Goal: Task Accomplishment & Management: Use online tool/utility

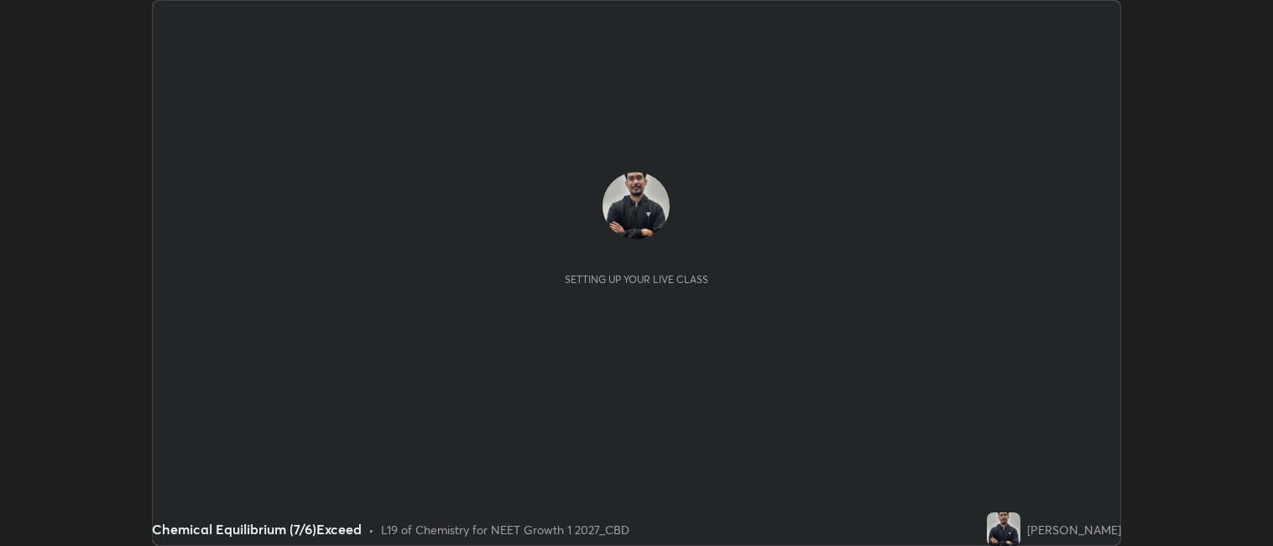
scroll to position [546, 1273]
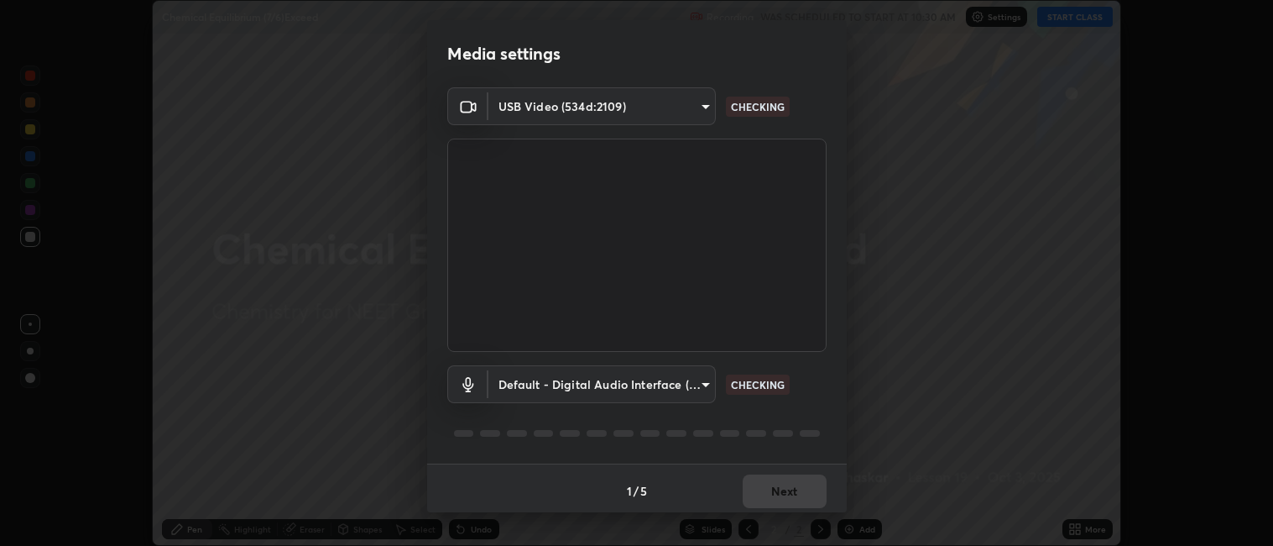
type input "052f9b30e05f62bb2e590cb50044ac96a00de3eab8a32c7a625fc31ec407be61"
type input "default"
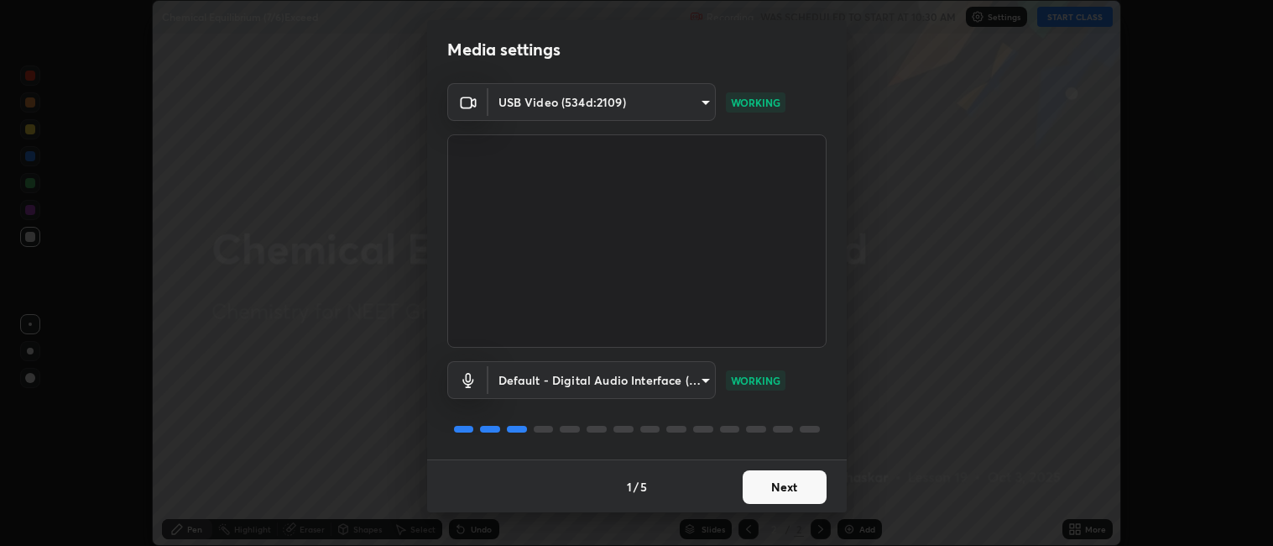
click at [776, 489] on button "Next" at bounding box center [785, 487] width 84 height 34
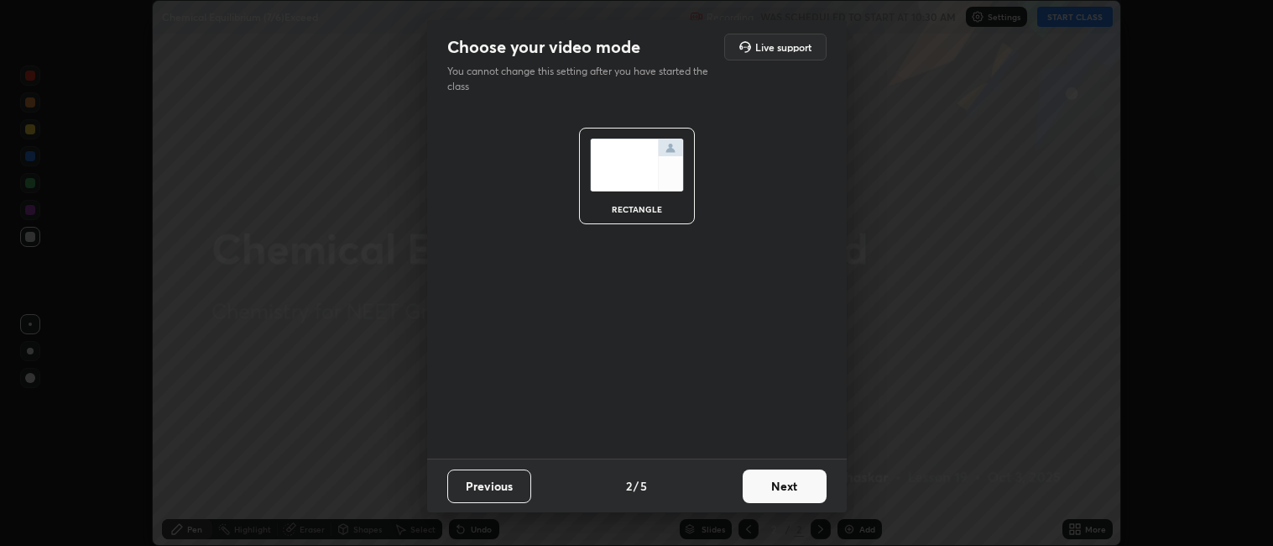
click at [771, 483] on button "Next" at bounding box center [785, 486] width 84 height 34
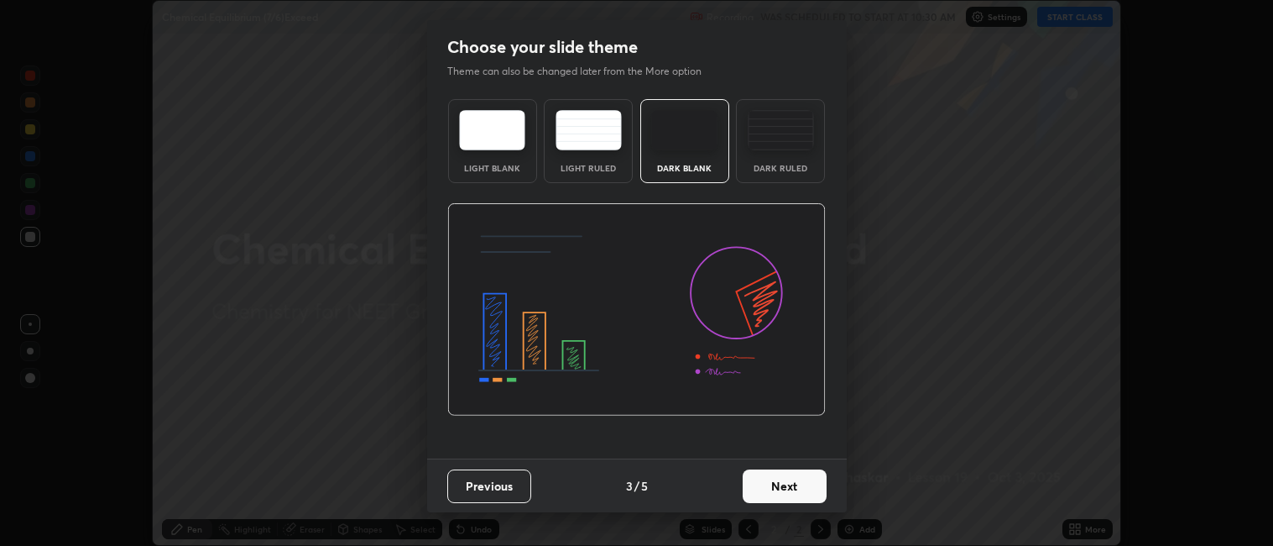
click at [767, 485] on button "Next" at bounding box center [785, 486] width 84 height 34
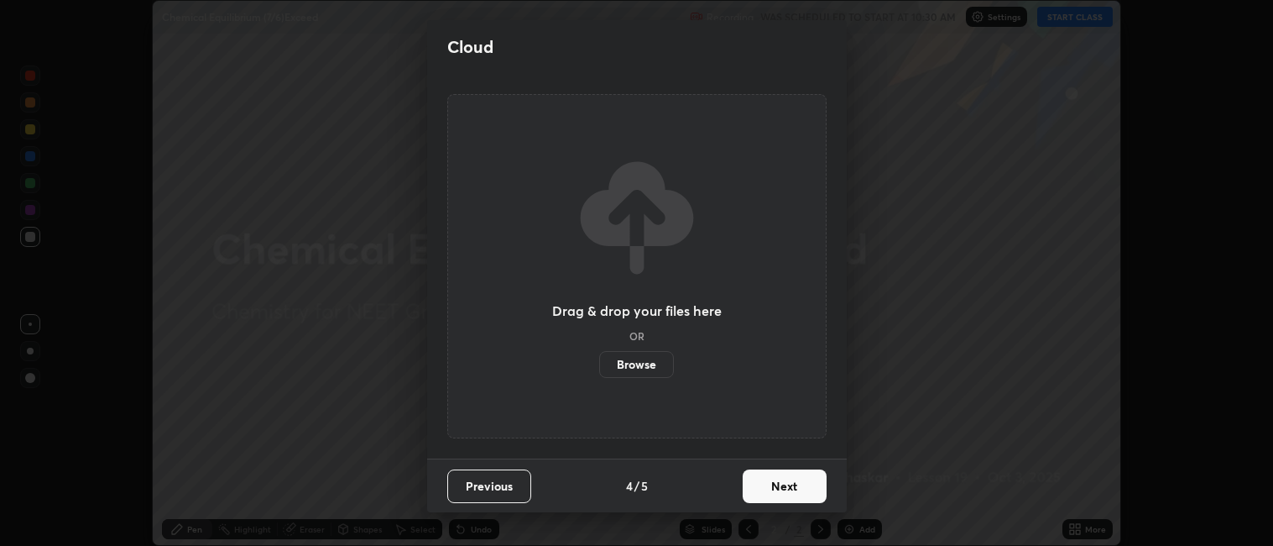
click at [767, 485] on button "Next" at bounding box center [785, 486] width 84 height 34
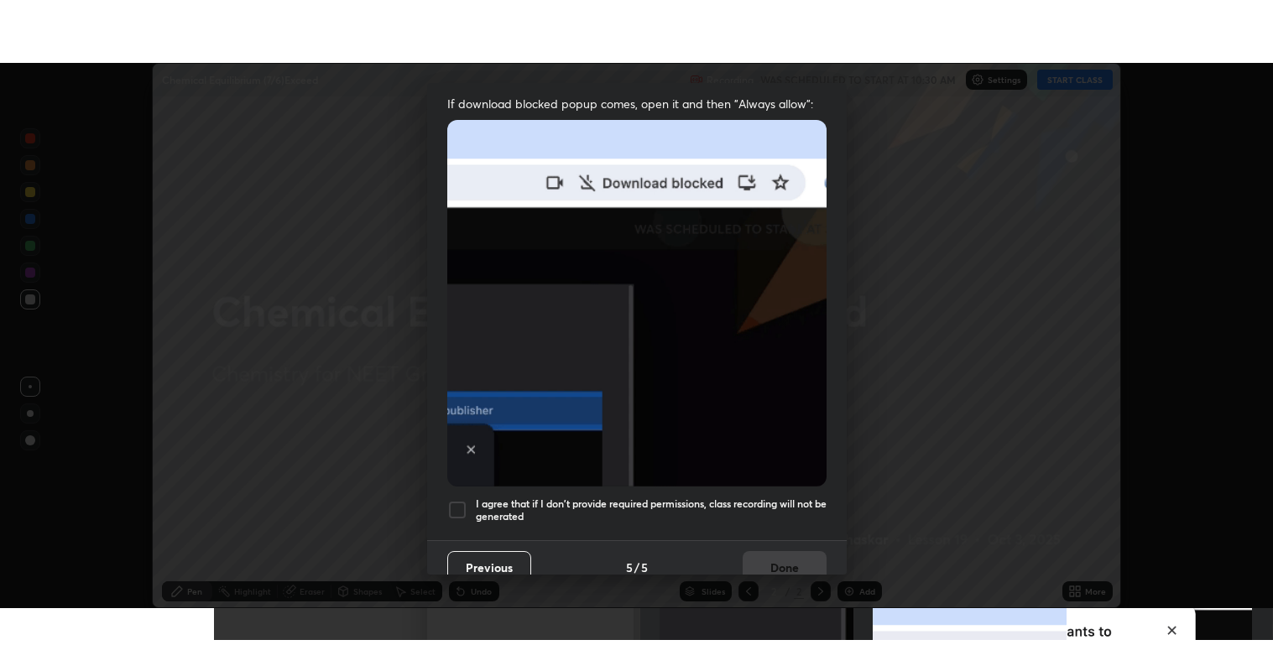
scroll to position [347, 0]
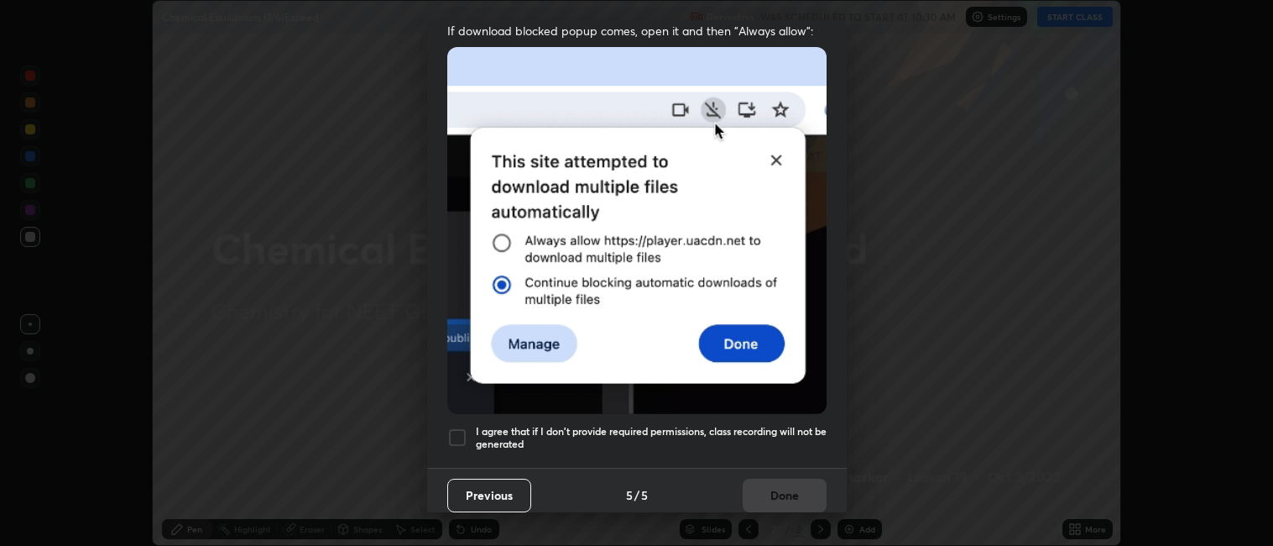
click at [642, 425] on h5 "I agree that if I don't provide required permissions, class recording will not …" at bounding box center [651, 438] width 351 height 26
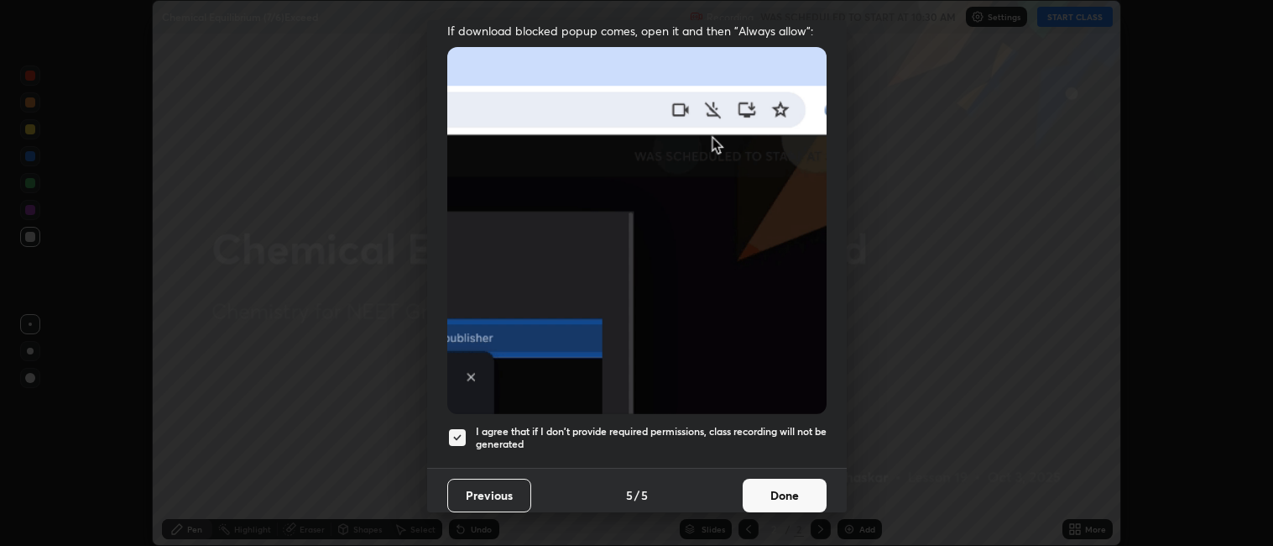
click at [776, 478] on button "Done" at bounding box center [785, 495] width 84 height 34
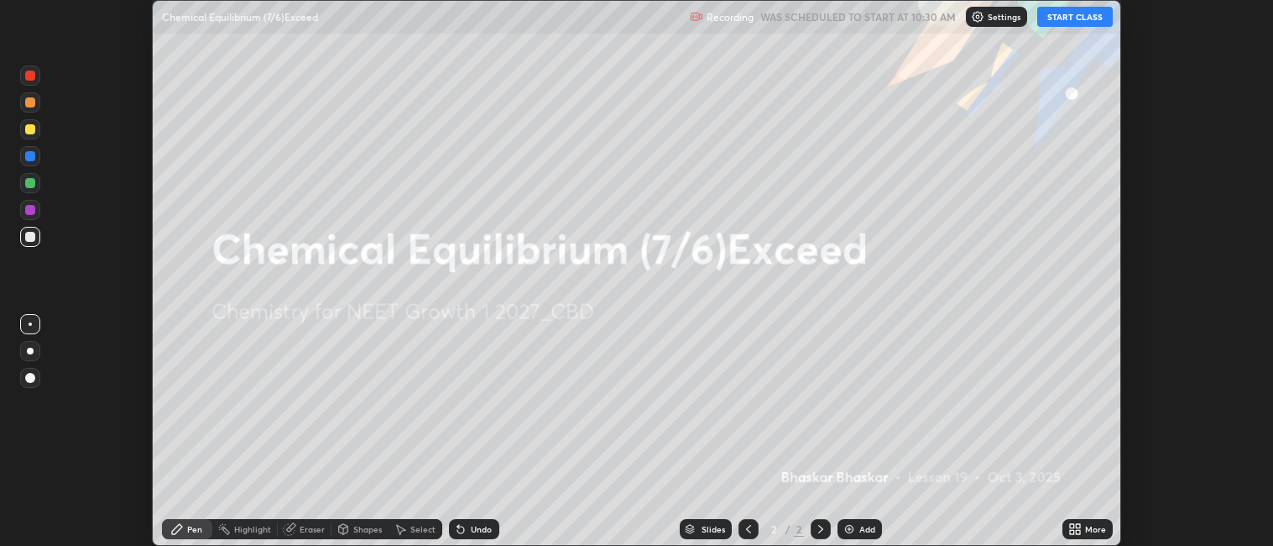
click at [854, 526] on img at bounding box center [849, 528] width 13 height 13
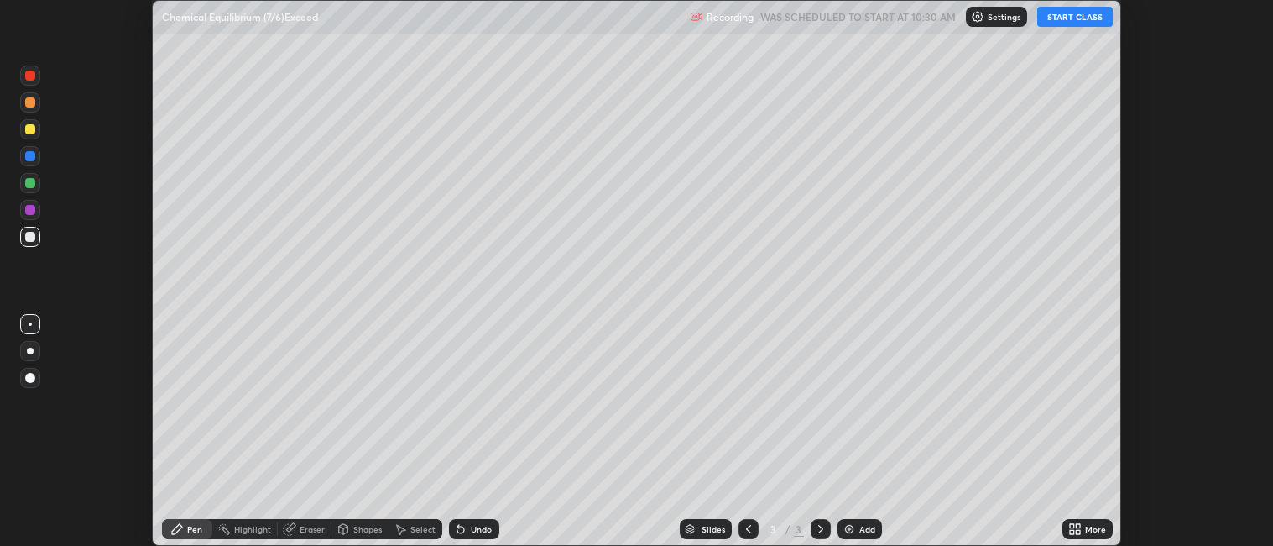
click at [1086, 532] on div "More" at bounding box center [1095, 529] width 21 height 8
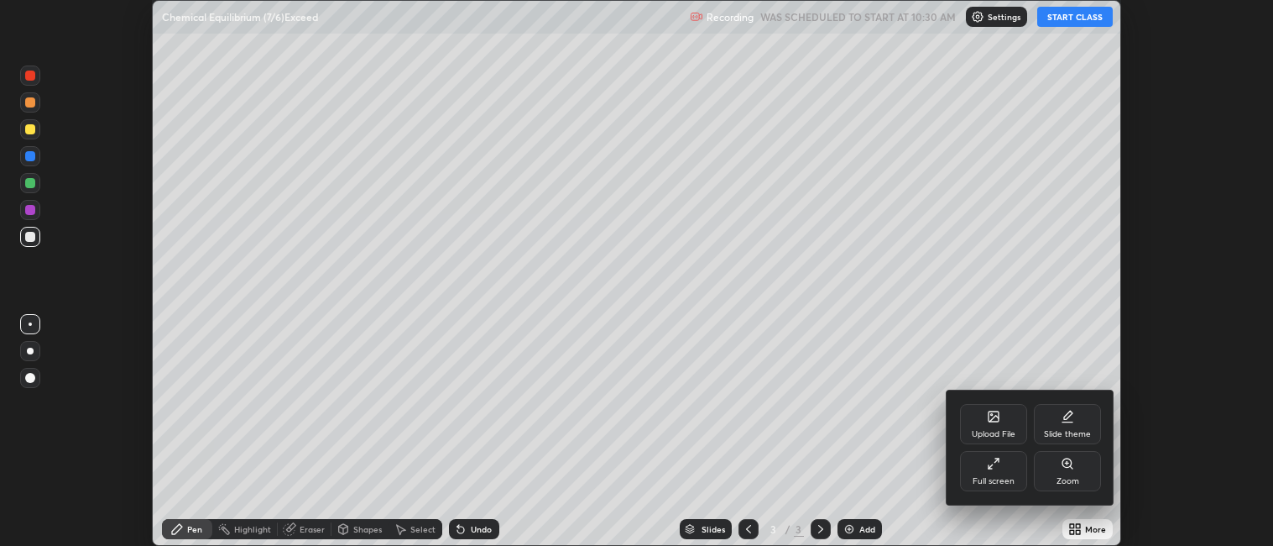
click at [983, 468] on div "Full screen" at bounding box center [993, 471] width 67 height 40
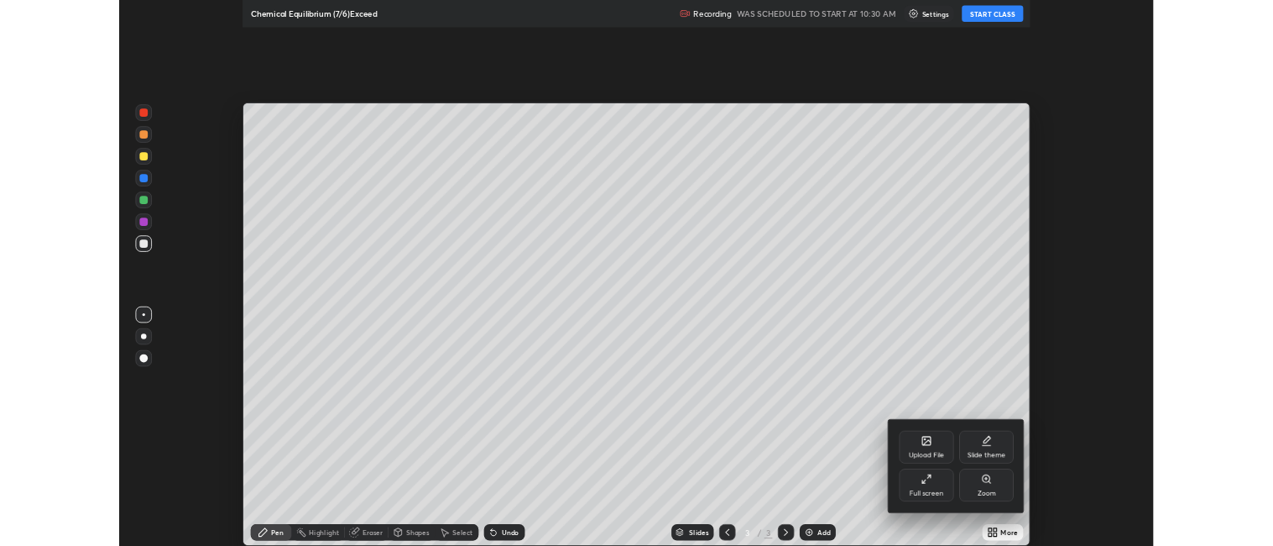
scroll to position [671, 1273]
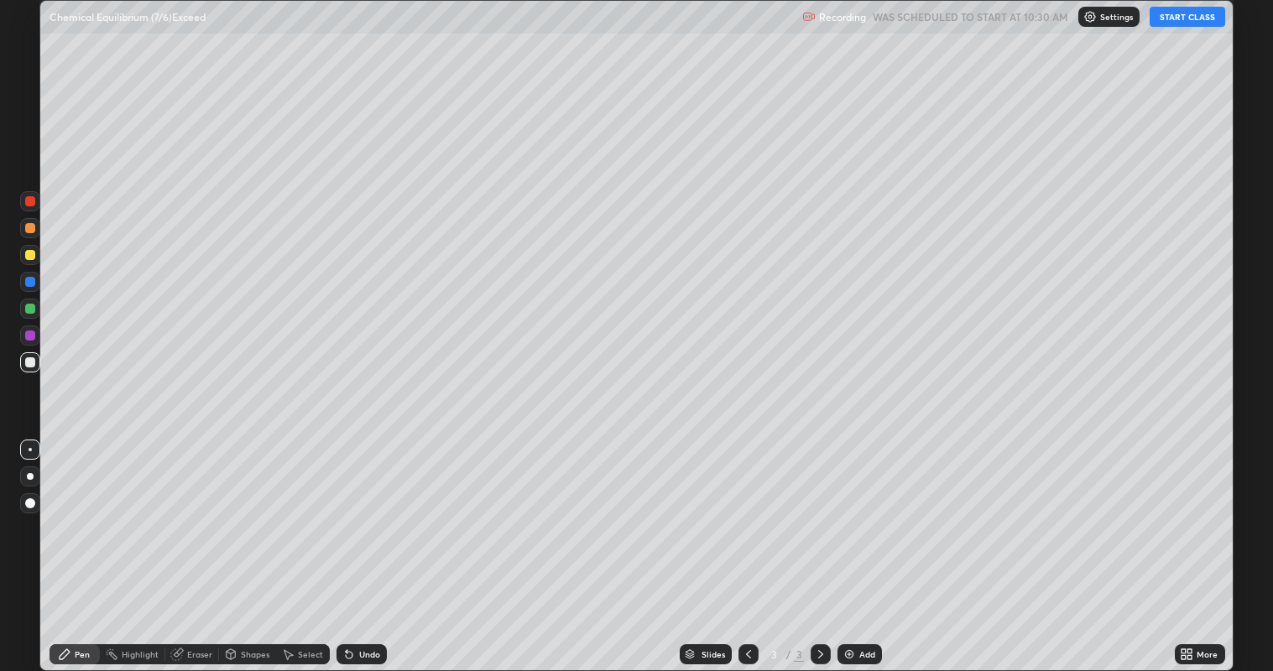
click at [1183, 20] on button "START CLASS" at bounding box center [1188, 17] width 76 height 20
click at [31, 477] on div at bounding box center [30, 476] width 7 height 7
click at [363, 545] on div "Undo" at bounding box center [362, 655] width 50 height 20
click at [368, 545] on div "Undo" at bounding box center [369, 654] width 21 height 8
click at [364, 545] on div "Undo" at bounding box center [362, 655] width 50 height 20
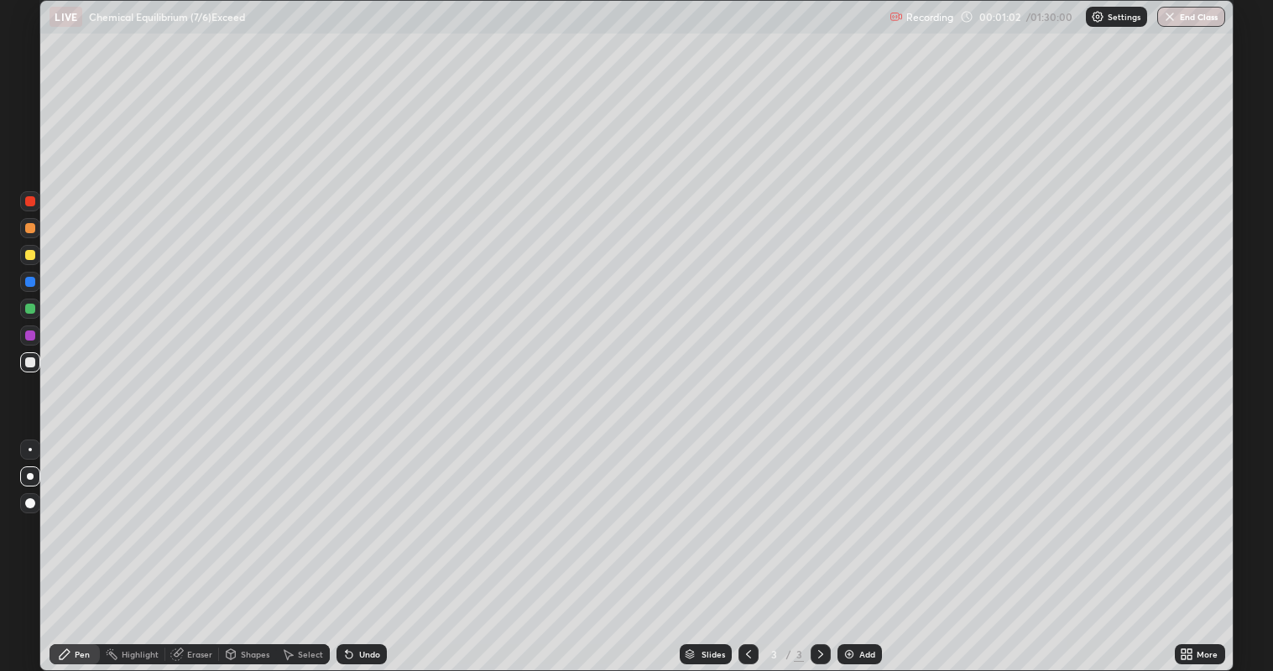
click at [368, 545] on div "Undo" at bounding box center [369, 654] width 21 height 8
click at [187, 545] on div "Eraser" at bounding box center [192, 655] width 54 height 20
click at [87, 545] on div "Pen" at bounding box center [82, 654] width 15 height 8
click at [195, 545] on div "Eraser" at bounding box center [199, 654] width 25 height 8
click at [82, 545] on div "Pen" at bounding box center [82, 654] width 15 height 8
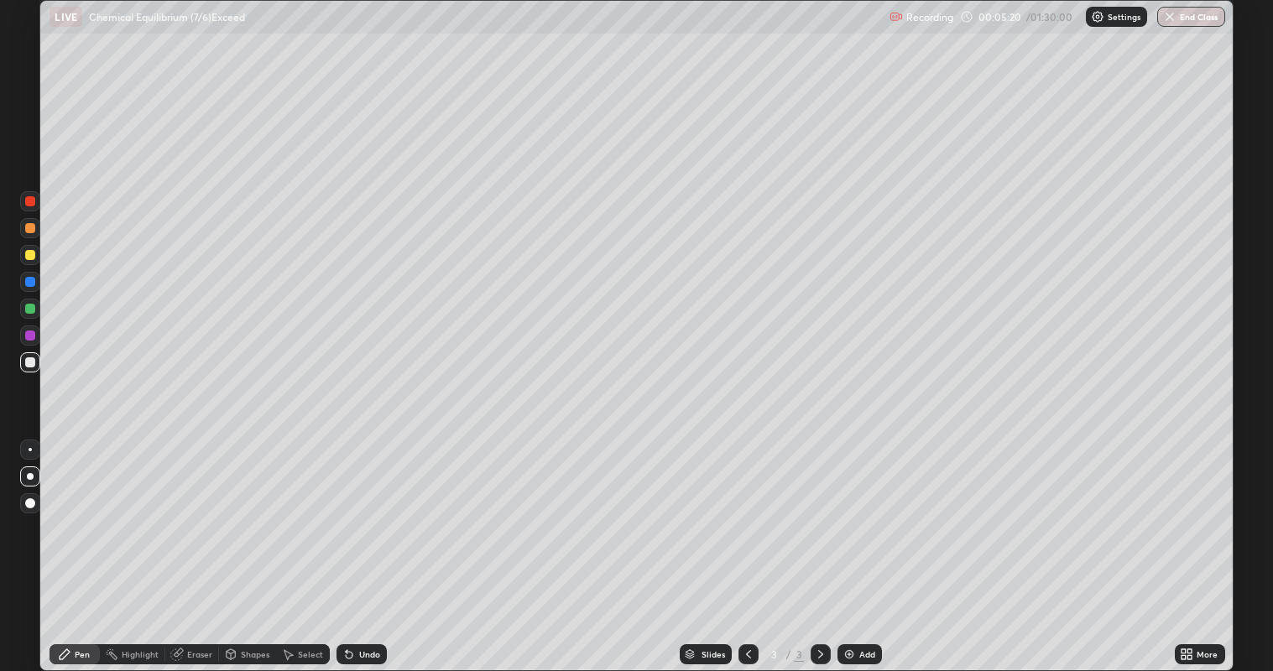
click at [859, 545] on div "Add" at bounding box center [867, 654] width 16 height 8
click at [379, 545] on div "Undo" at bounding box center [362, 655] width 50 height 20
click at [374, 545] on div "Undo" at bounding box center [362, 655] width 50 height 20
click at [32, 255] on div at bounding box center [30, 255] width 10 height 10
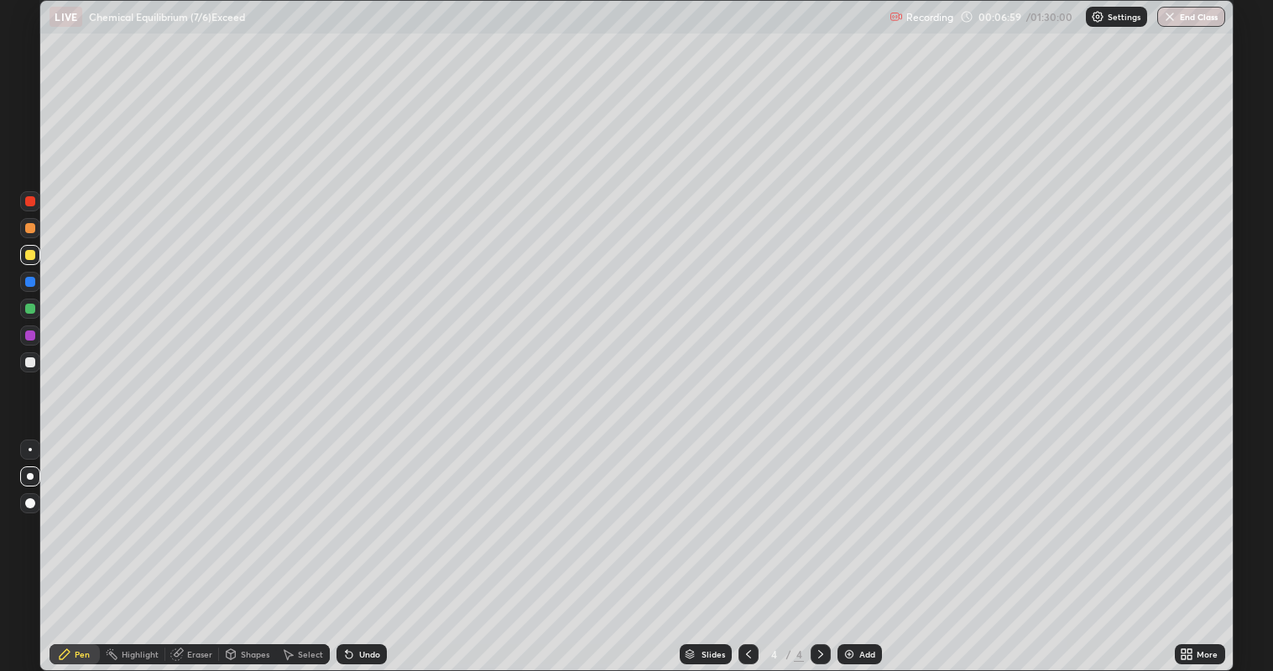
click at [34, 363] on div at bounding box center [30, 363] width 10 height 10
click at [362, 545] on div "Undo" at bounding box center [369, 654] width 21 height 8
click at [363, 545] on div "Undo" at bounding box center [362, 655] width 50 height 20
click at [362, 545] on div "Undo" at bounding box center [362, 655] width 50 height 20
click at [364, 545] on div "Undo" at bounding box center [362, 655] width 50 height 20
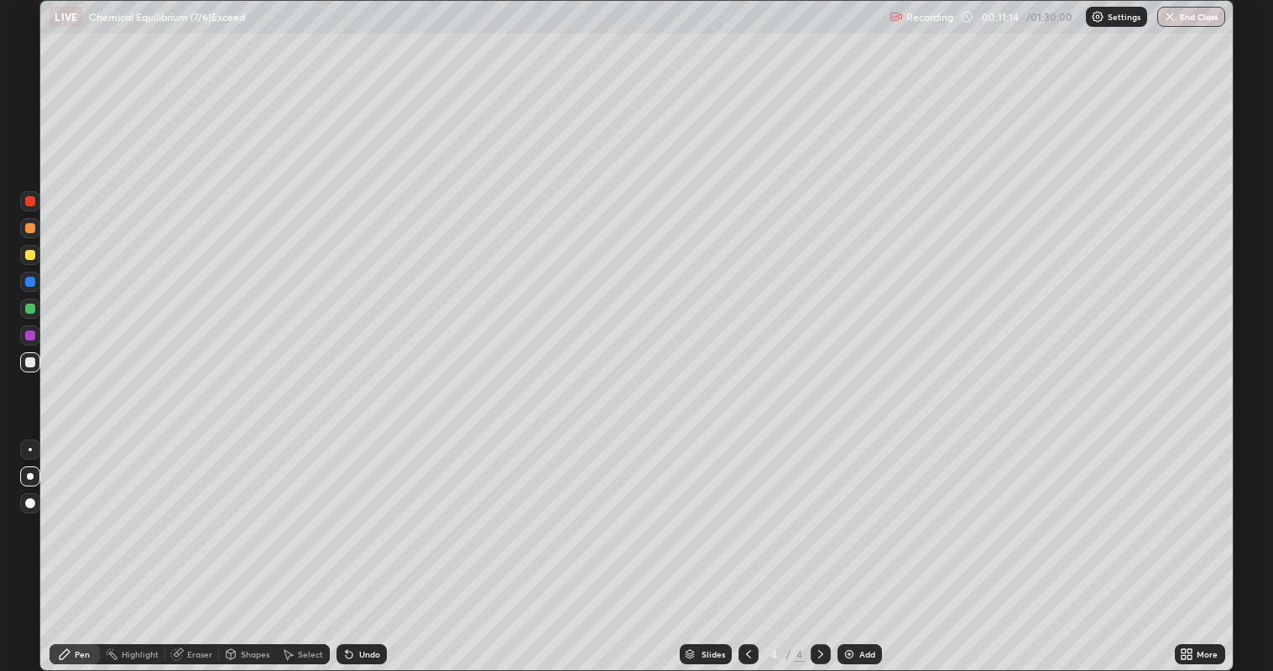
click at [862, 545] on div "Add" at bounding box center [860, 655] width 44 height 20
click at [743, 545] on icon at bounding box center [748, 654] width 13 height 13
click at [820, 545] on icon at bounding box center [820, 654] width 13 height 13
click at [188, 545] on div "Eraser" at bounding box center [192, 655] width 54 height 20
click at [76, 545] on div "Pen" at bounding box center [82, 654] width 15 height 8
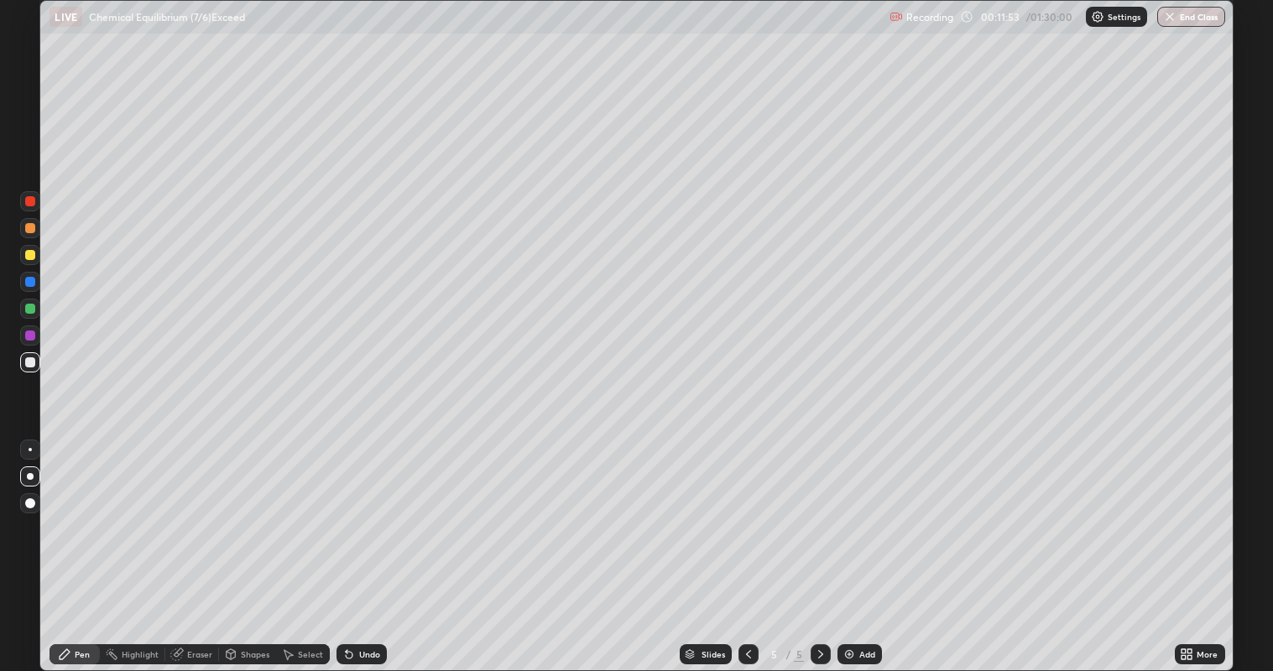
click at [747, 545] on icon at bounding box center [748, 654] width 13 height 13
click at [819, 545] on icon at bounding box center [820, 654] width 13 height 13
click at [747, 545] on icon at bounding box center [748, 654] width 13 height 13
click at [814, 545] on icon at bounding box center [820, 654] width 13 height 13
click at [747, 545] on icon at bounding box center [748, 654] width 13 height 13
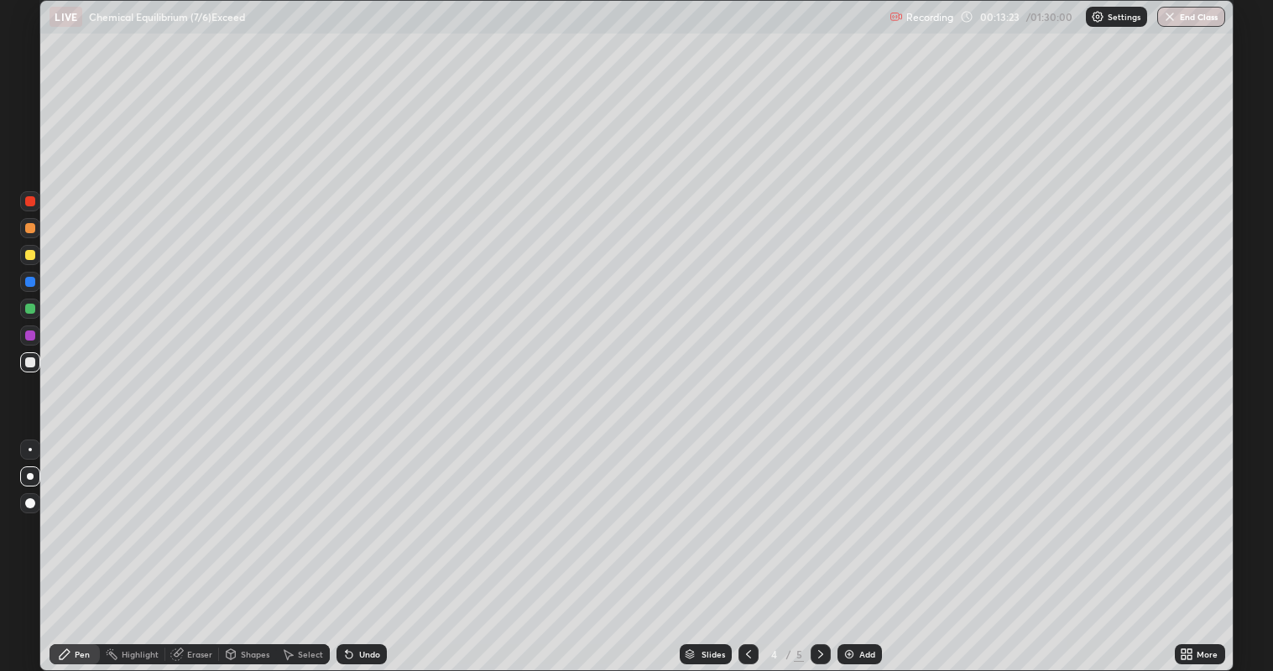
click at [819, 545] on icon at bounding box center [820, 654] width 13 height 13
click at [752, 545] on div at bounding box center [749, 655] width 20 height 20
click at [818, 545] on icon at bounding box center [820, 654] width 13 height 13
click at [367, 545] on div "Undo" at bounding box center [369, 654] width 21 height 8
click at [747, 545] on icon at bounding box center [748, 654] width 13 height 13
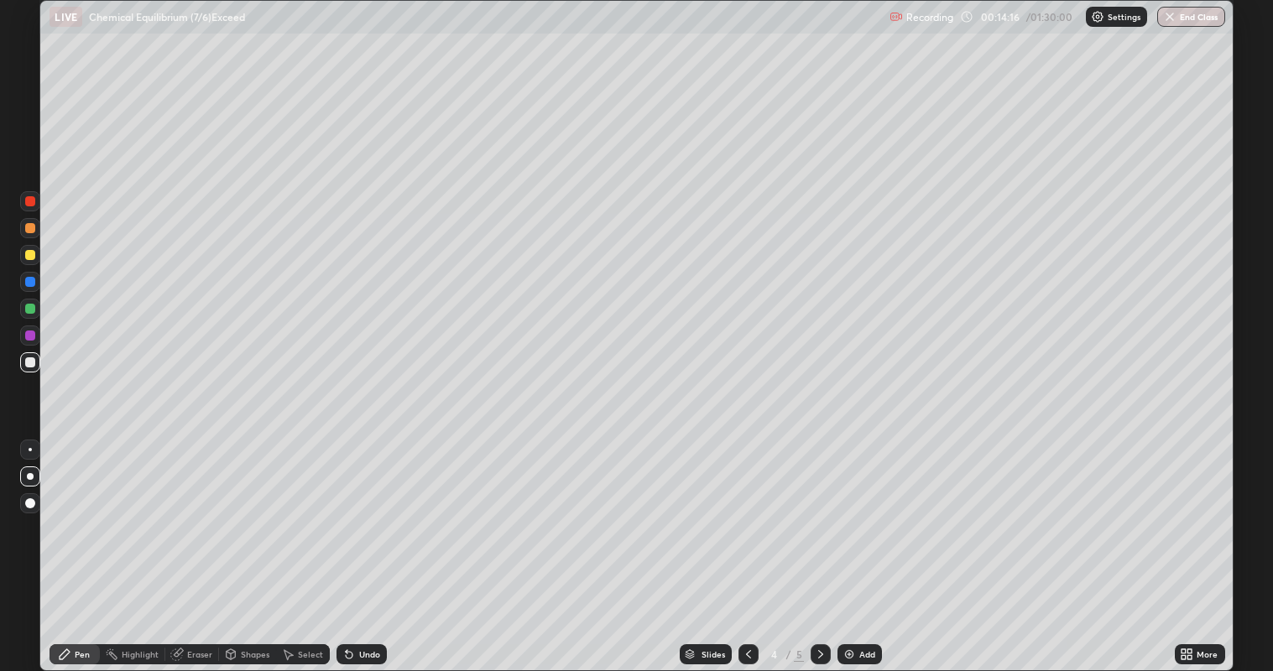
click at [819, 545] on icon at bounding box center [820, 654] width 13 height 13
click at [204, 545] on div "Eraser" at bounding box center [192, 655] width 54 height 20
click at [73, 545] on div "Pen" at bounding box center [75, 655] width 50 height 20
click at [31, 255] on div at bounding box center [30, 255] width 10 height 10
click at [29, 363] on div at bounding box center [30, 363] width 10 height 10
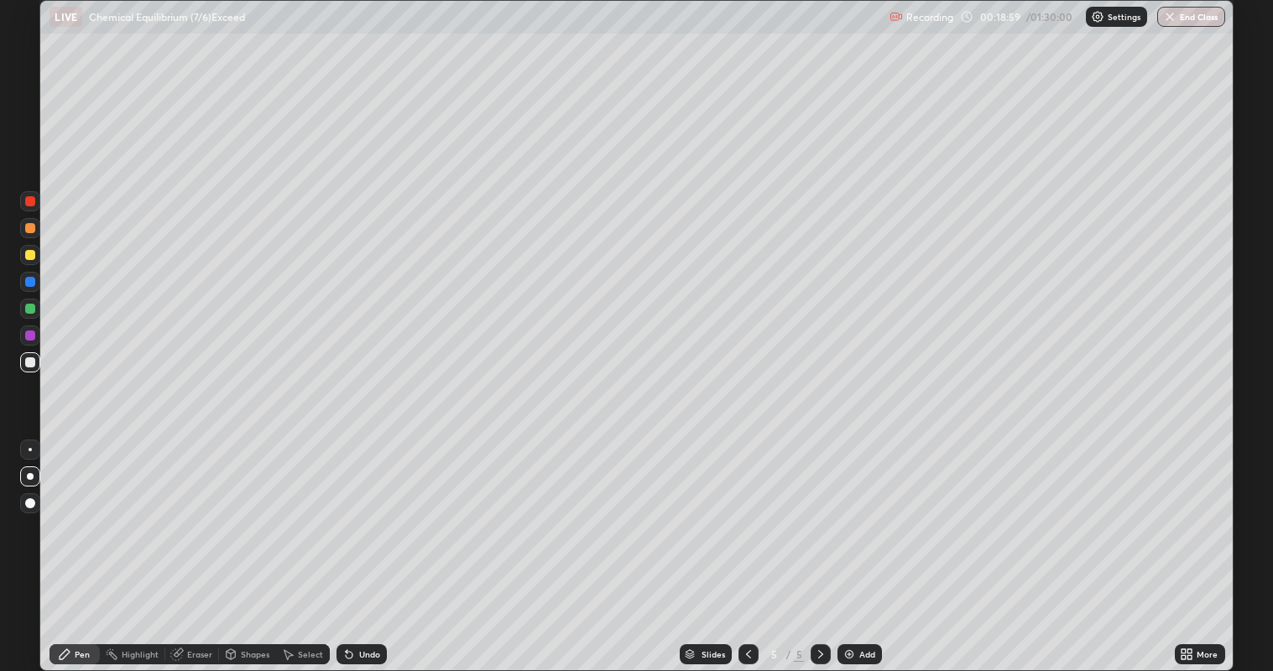
click at [853, 545] on img at bounding box center [849, 654] width 13 height 13
click at [747, 545] on icon at bounding box center [748, 654] width 13 height 13
click at [819, 545] on icon at bounding box center [820, 654] width 13 height 13
click at [747, 545] on icon at bounding box center [748, 654] width 13 height 13
click at [819, 545] on icon at bounding box center [820, 654] width 13 height 13
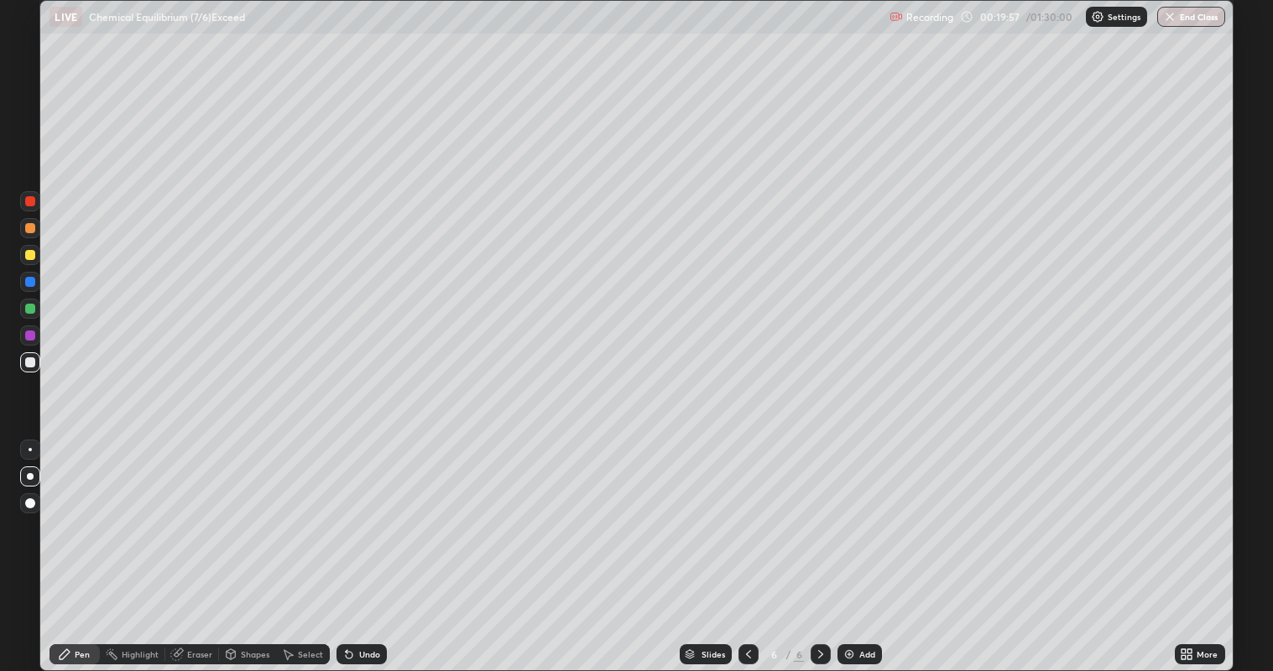
click at [370, 545] on div "Undo" at bounding box center [369, 654] width 21 height 8
click at [368, 545] on div "Undo" at bounding box center [369, 654] width 21 height 8
click at [373, 545] on div "Undo" at bounding box center [362, 655] width 50 height 20
click at [374, 545] on div "Undo" at bounding box center [362, 655] width 50 height 20
click at [367, 545] on div "Undo" at bounding box center [362, 655] width 50 height 20
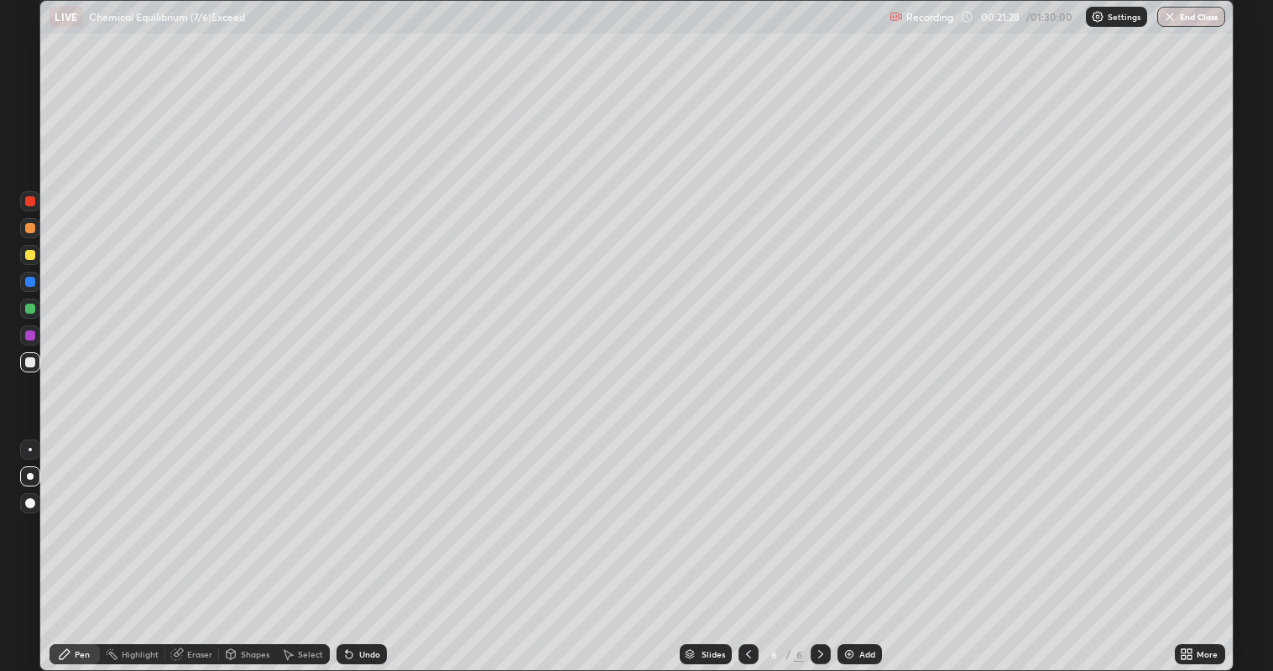
click at [367, 545] on div "Undo" at bounding box center [362, 655] width 50 height 20
click at [369, 545] on div "Undo" at bounding box center [362, 655] width 50 height 20
click at [367, 545] on div "Undo" at bounding box center [362, 655] width 50 height 20
click at [362, 545] on div "Undo" at bounding box center [362, 655] width 50 height 20
click at [367, 545] on div "Undo" at bounding box center [369, 654] width 21 height 8
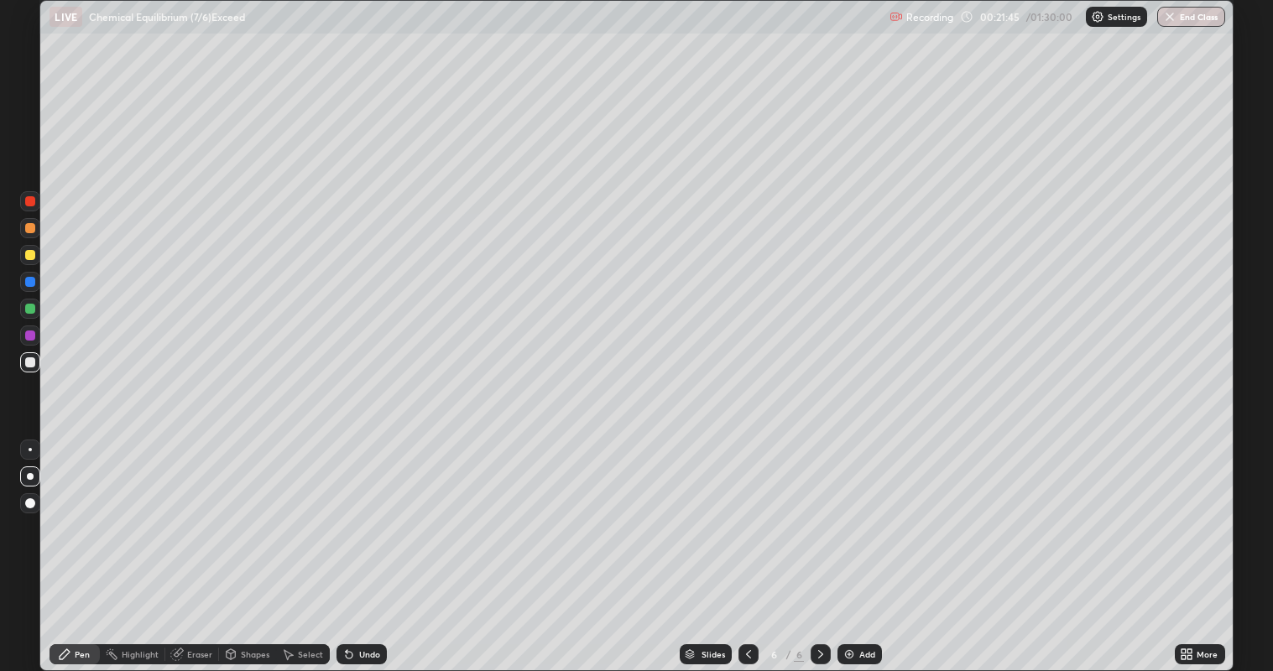
click at [380, 545] on div "Undo" at bounding box center [362, 655] width 50 height 20
click at [379, 545] on div "Undo" at bounding box center [362, 655] width 50 height 20
click at [356, 545] on div "Undo" at bounding box center [362, 655] width 50 height 20
click at [360, 545] on div "Undo" at bounding box center [362, 655] width 50 height 20
click at [858, 545] on div "Add" at bounding box center [860, 655] width 44 height 20
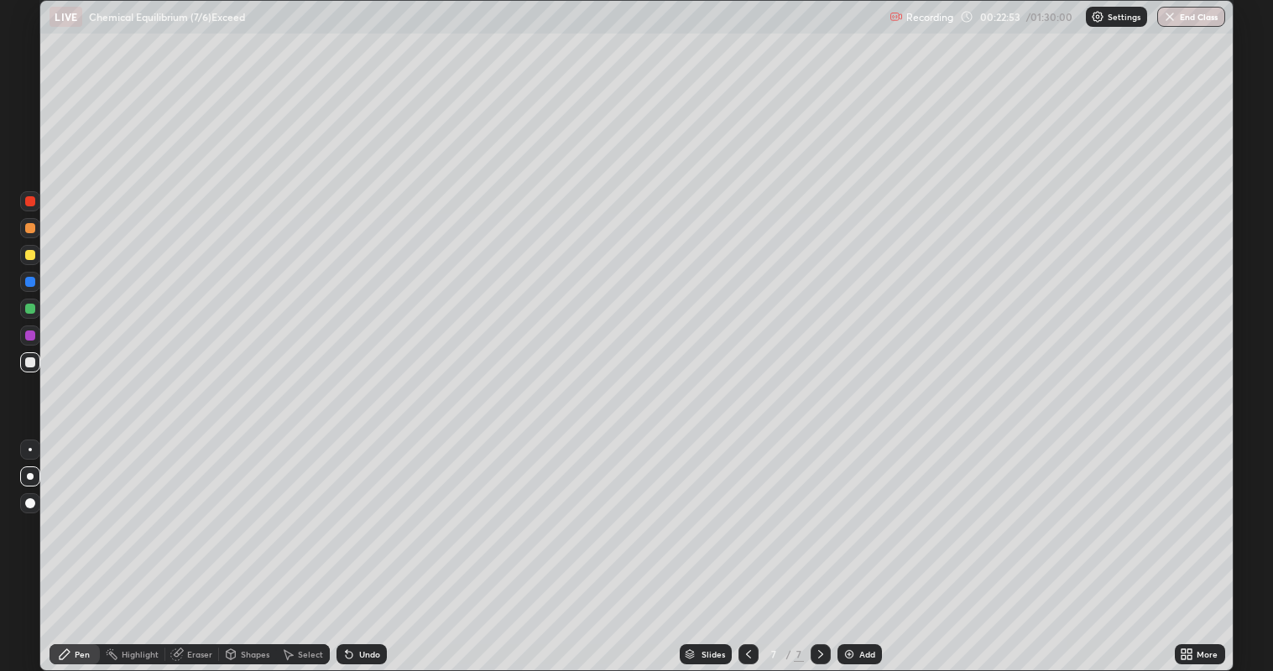
click at [362, 545] on div "Undo" at bounding box center [369, 654] width 21 height 8
click at [747, 545] on icon at bounding box center [748, 654] width 13 height 13
click at [30, 255] on div at bounding box center [30, 255] width 10 height 10
click at [820, 545] on icon at bounding box center [820, 654] width 13 height 13
click at [30, 362] on div at bounding box center [30, 363] width 10 height 10
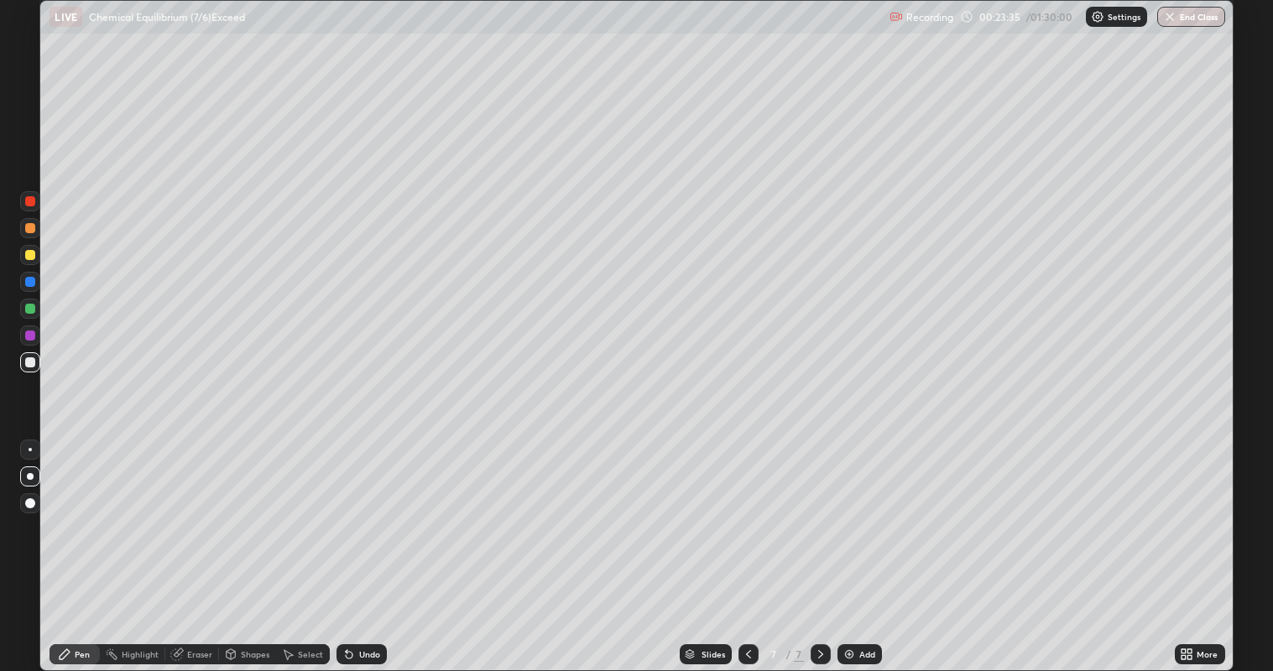
click at [747, 545] on icon at bounding box center [748, 654] width 13 height 13
click at [817, 545] on icon at bounding box center [820, 654] width 13 height 13
click at [200, 545] on div "Eraser" at bounding box center [199, 654] width 25 height 8
click at [79, 545] on div "Pen" at bounding box center [75, 655] width 50 height 20
click at [358, 545] on div "Undo" at bounding box center [362, 655] width 50 height 20
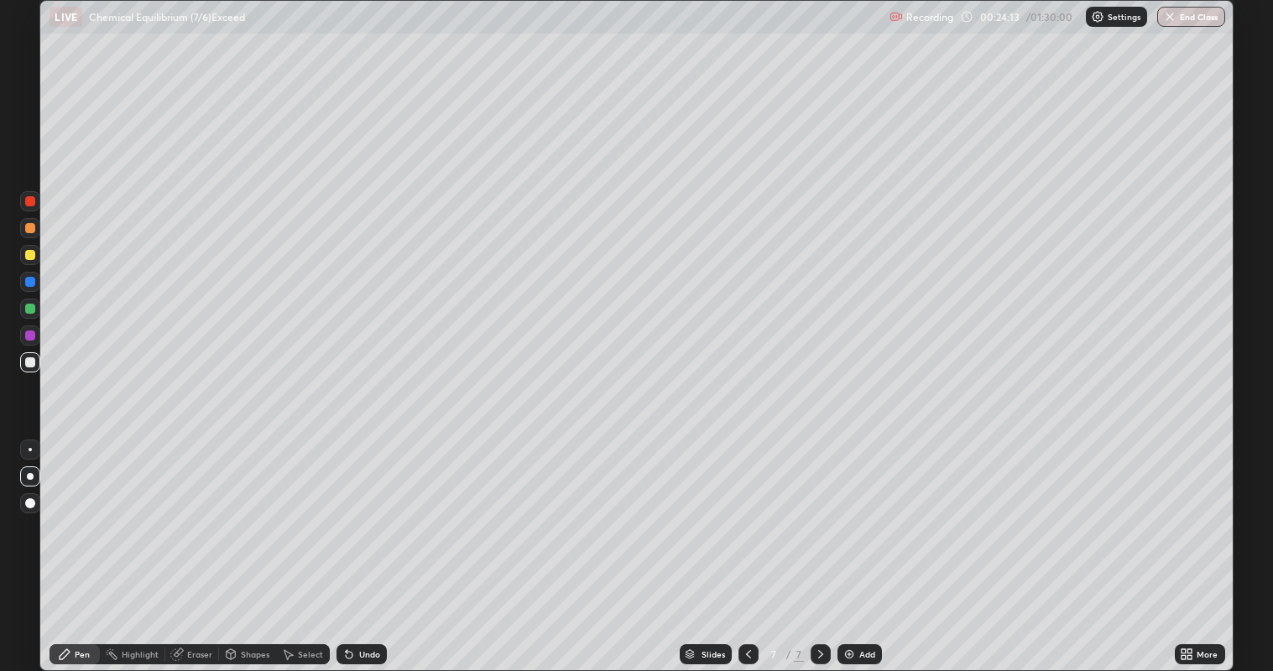
click at [191, 545] on div "Eraser" at bounding box center [199, 654] width 25 height 8
click at [81, 545] on div "Pen" at bounding box center [82, 654] width 15 height 8
click at [192, 545] on div "Eraser" at bounding box center [199, 654] width 25 height 8
click at [74, 545] on div "Pen" at bounding box center [75, 655] width 50 height 20
click at [374, 545] on div "Undo" at bounding box center [362, 655] width 50 height 20
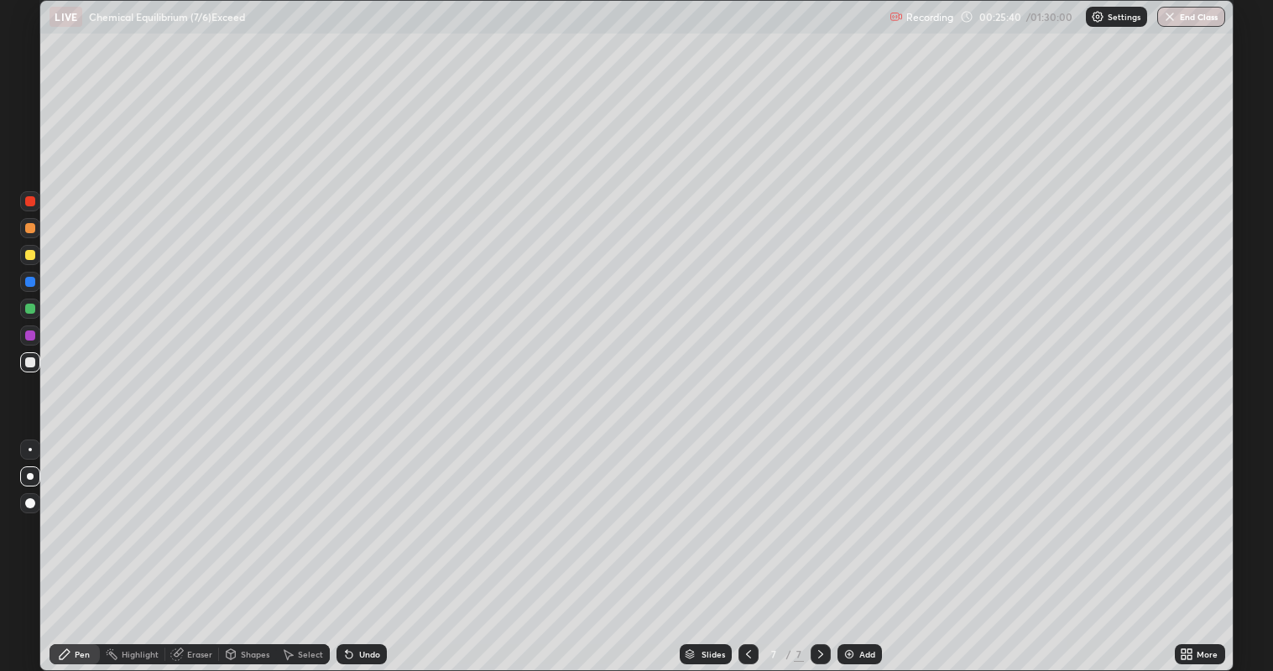
click at [748, 545] on div at bounding box center [749, 655] width 20 height 20
click at [828, 545] on div at bounding box center [821, 655] width 20 height 20
click at [859, 545] on div "Add" at bounding box center [867, 654] width 16 height 8
click at [361, 545] on div "Undo" at bounding box center [369, 654] width 21 height 8
click at [360, 545] on div "Undo" at bounding box center [369, 654] width 21 height 8
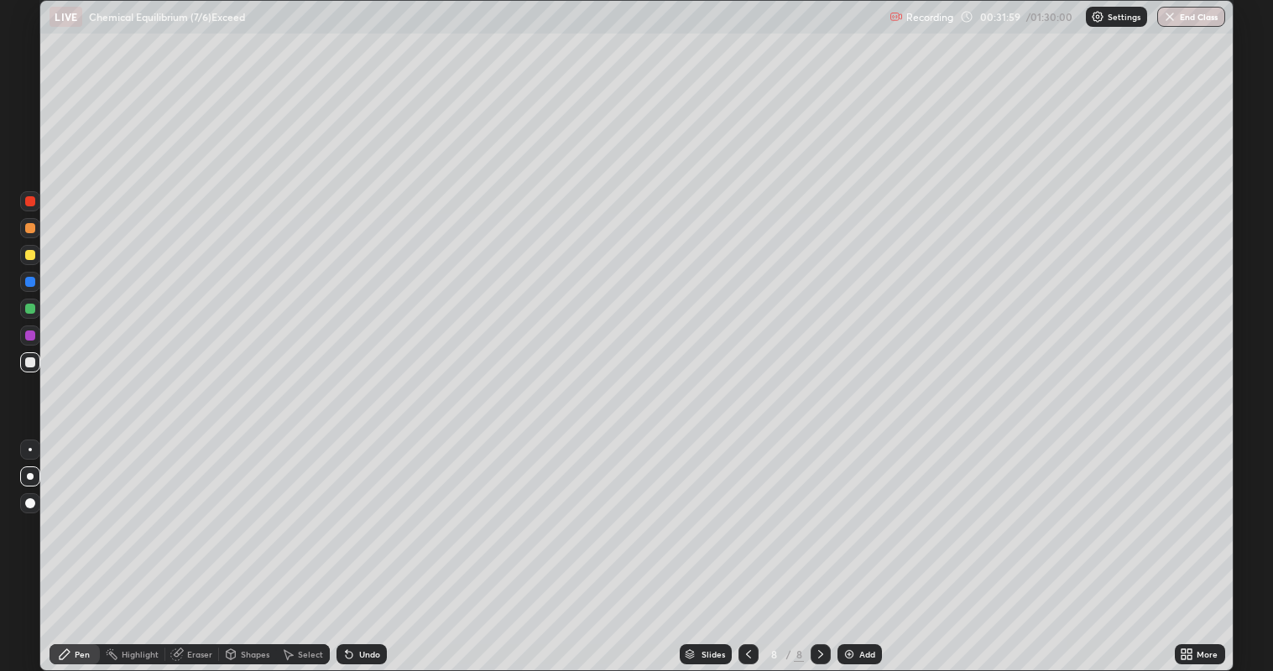
click at [865, 545] on div "Add" at bounding box center [867, 654] width 16 height 8
click at [363, 545] on div "Undo" at bounding box center [369, 654] width 21 height 8
click at [747, 545] on icon at bounding box center [748, 654] width 13 height 13
click at [819, 545] on icon at bounding box center [820, 654] width 13 height 13
click at [747, 545] on icon at bounding box center [748, 654] width 13 height 13
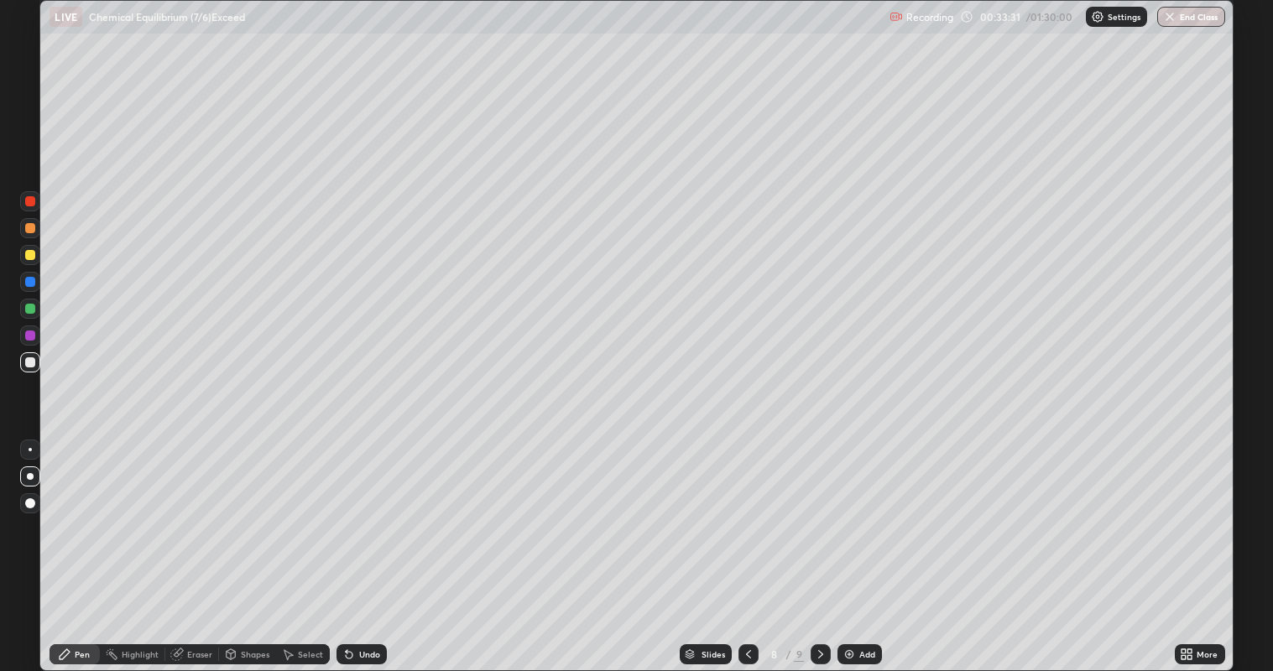
click at [819, 545] on icon at bounding box center [820, 654] width 13 height 13
click at [745, 545] on icon at bounding box center [748, 654] width 13 height 13
click at [819, 545] on icon at bounding box center [820, 654] width 13 height 13
click at [857, 545] on div "Add" at bounding box center [860, 655] width 44 height 20
click at [374, 545] on div "Undo" at bounding box center [369, 654] width 21 height 8
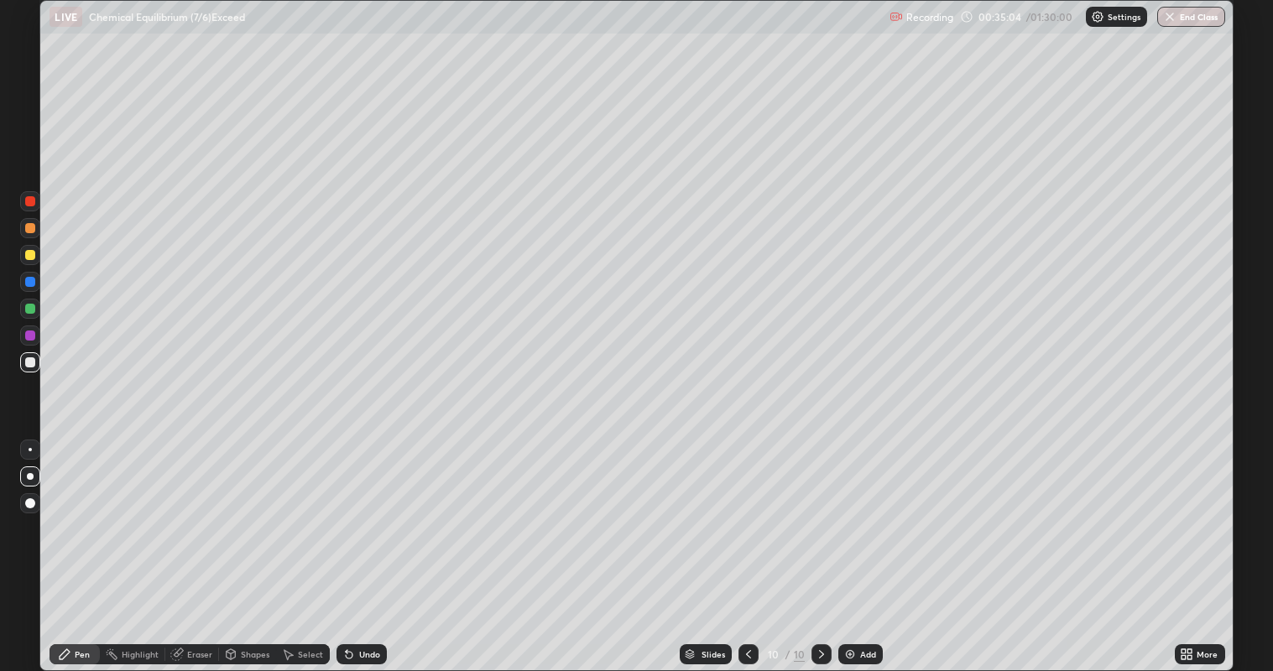
click at [365, 545] on div "Undo" at bounding box center [369, 654] width 21 height 8
click at [30, 255] on div at bounding box center [30, 255] width 10 height 10
click at [746, 545] on icon at bounding box center [748, 654] width 13 height 13
click at [747, 545] on icon at bounding box center [748, 654] width 13 height 13
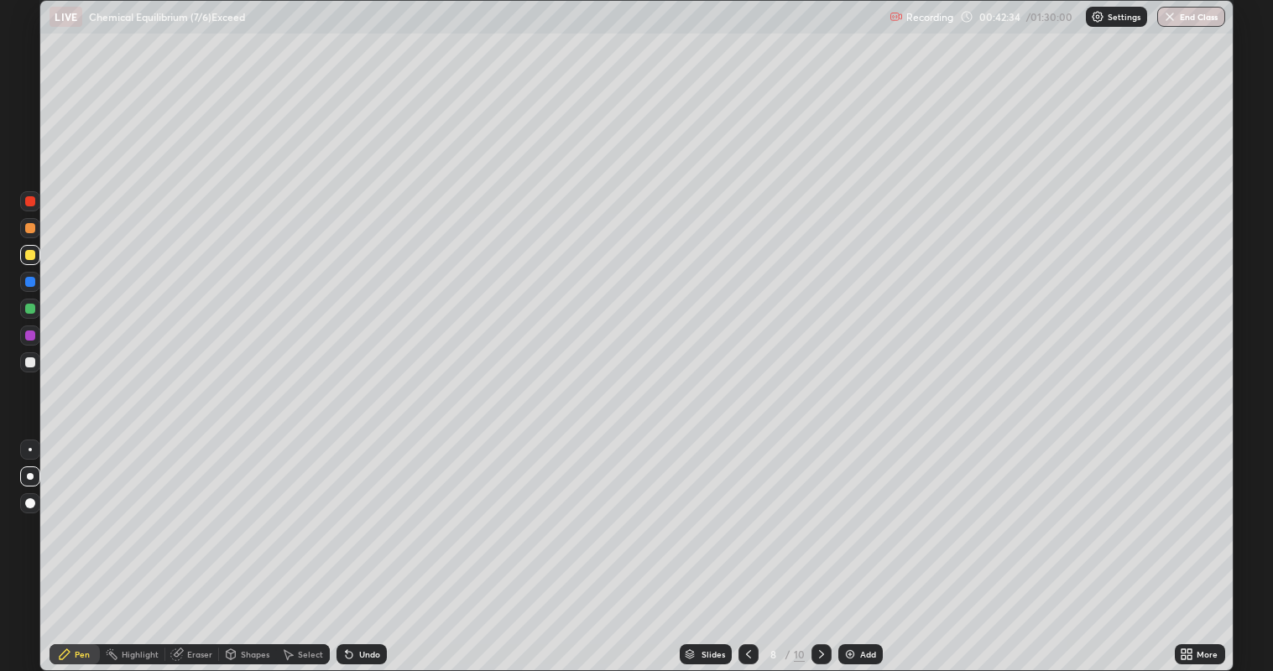
click at [812, 545] on div at bounding box center [822, 655] width 20 height 20
click at [820, 545] on icon at bounding box center [821, 654] width 13 height 13
click at [819, 545] on icon at bounding box center [821, 654] width 13 height 13
click at [868, 545] on div "Add" at bounding box center [868, 654] width 16 height 8
click at [39, 368] on div at bounding box center [30, 363] width 20 height 20
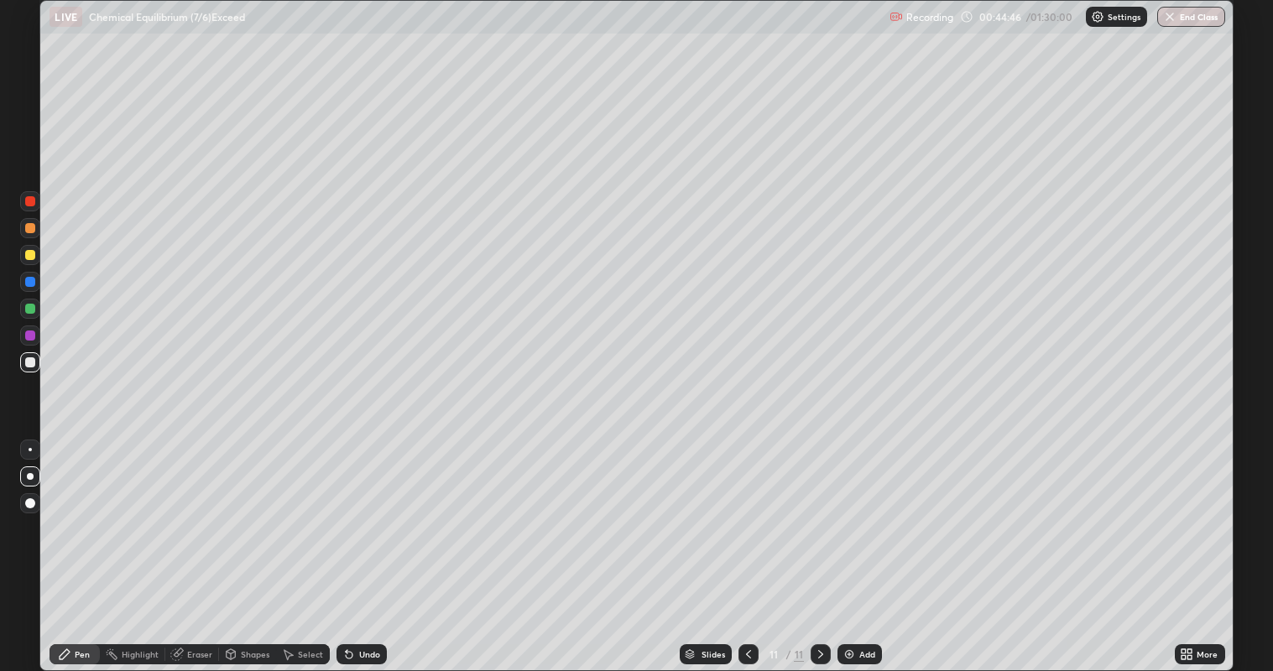
click at [367, 545] on div "Undo" at bounding box center [369, 654] width 21 height 8
click at [32, 367] on div at bounding box center [30, 363] width 10 height 10
click at [361, 545] on div "Undo" at bounding box center [369, 654] width 21 height 8
click at [521, 545] on div "Slides 11 / 11 Add" at bounding box center [780, 655] width 787 height 34
click at [371, 545] on div "Undo" at bounding box center [369, 654] width 21 height 8
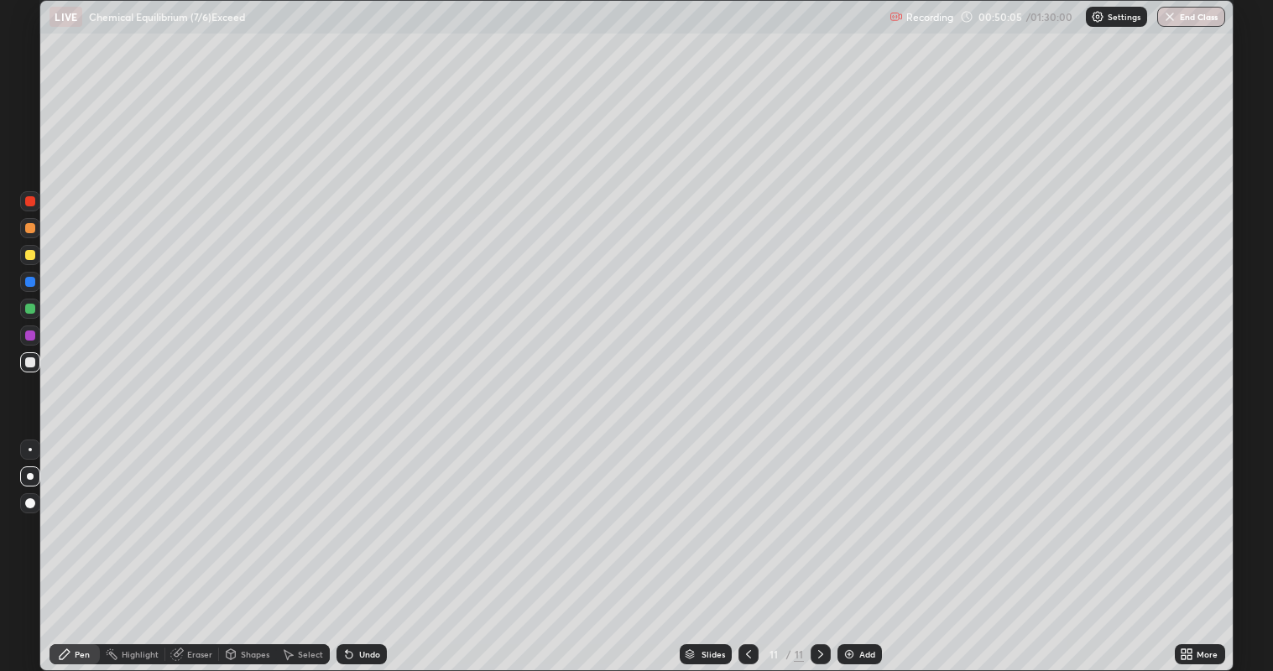
click at [369, 545] on div "Undo" at bounding box center [369, 654] width 21 height 8
click at [361, 545] on div "Undo" at bounding box center [369, 654] width 21 height 8
click at [362, 545] on div "Undo" at bounding box center [369, 654] width 21 height 8
click at [550, 545] on div "Slides 11 / 11 Add" at bounding box center [780, 655] width 787 height 34
click at [875, 545] on div "Add" at bounding box center [860, 655] width 44 height 20
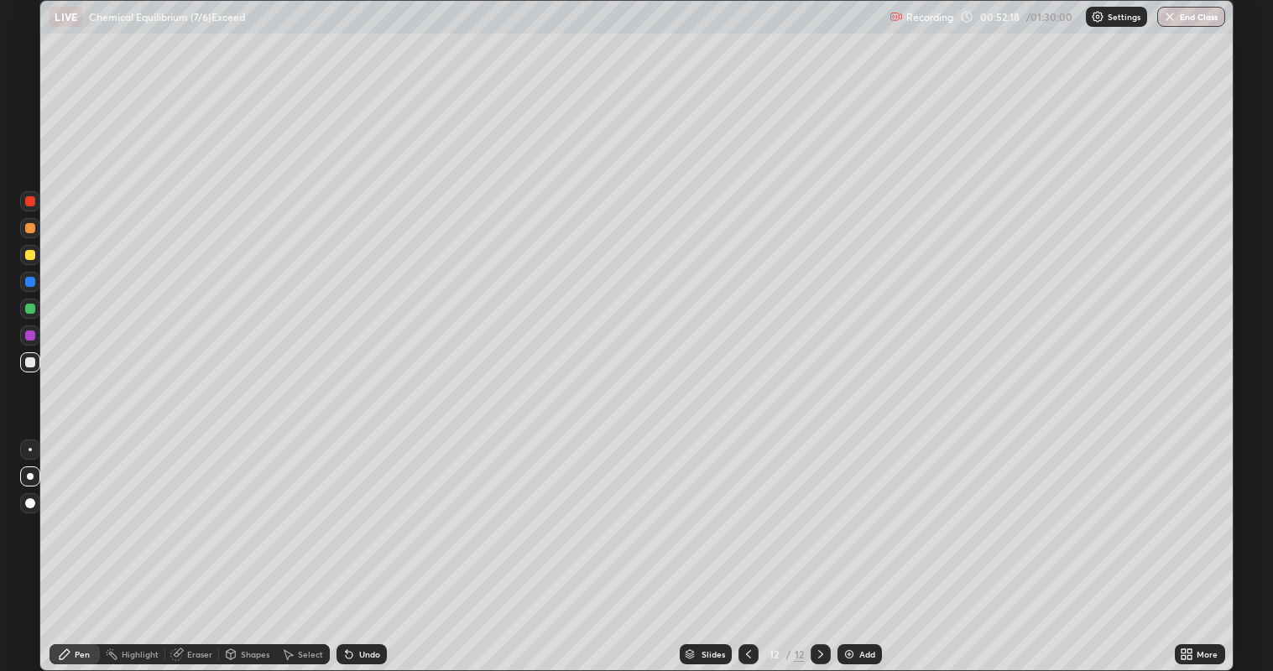
click at [359, 545] on div "Undo" at bounding box center [369, 654] width 21 height 8
click at [24, 256] on div at bounding box center [30, 255] width 20 height 20
click at [746, 545] on icon at bounding box center [748, 654] width 5 height 8
click at [818, 545] on div at bounding box center [821, 655] width 20 height 20
click at [29, 307] on div at bounding box center [30, 309] width 10 height 10
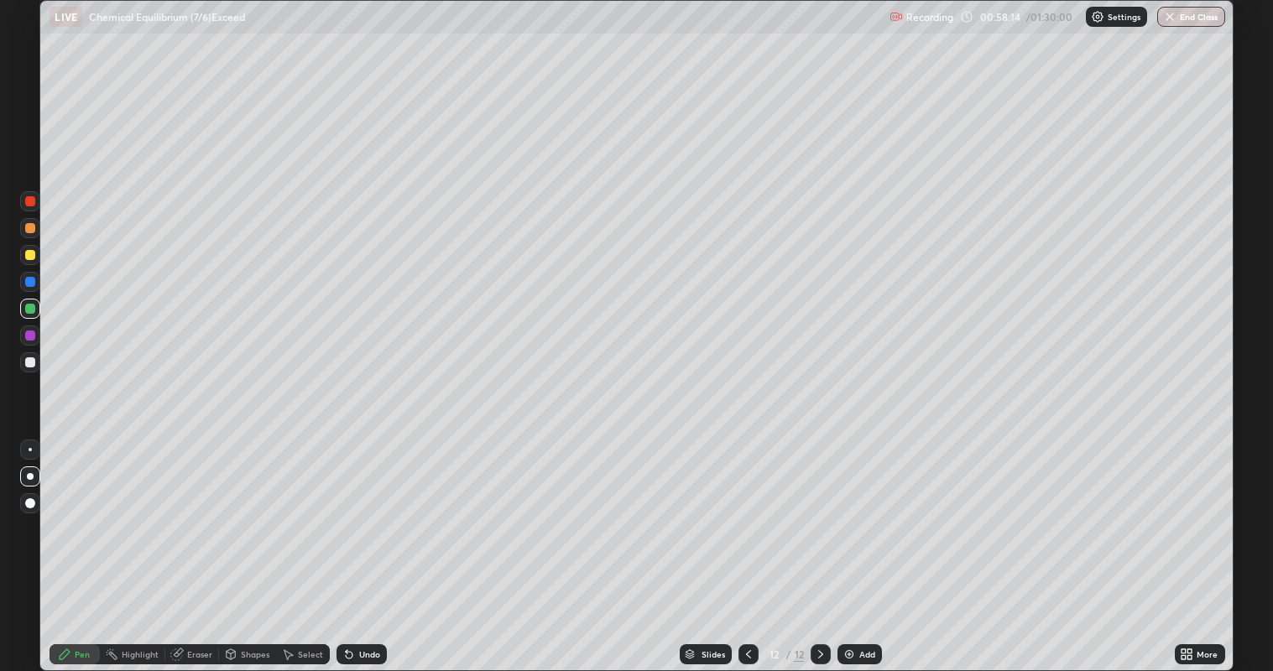
click at [859, 545] on div "Add" at bounding box center [867, 654] width 16 height 8
click at [29, 371] on div at bounding box center [30, 363] width 20 height 20
click at [854, 545] on div "Add" at bounding box center [860, 655] width 44 height 20
click at [359, 545] on div "Undo" at bounding box center [369, 654] width 21 height 8
click at [866, 545] on div "Add" at bounding box center [867, 654] width 16 height 8
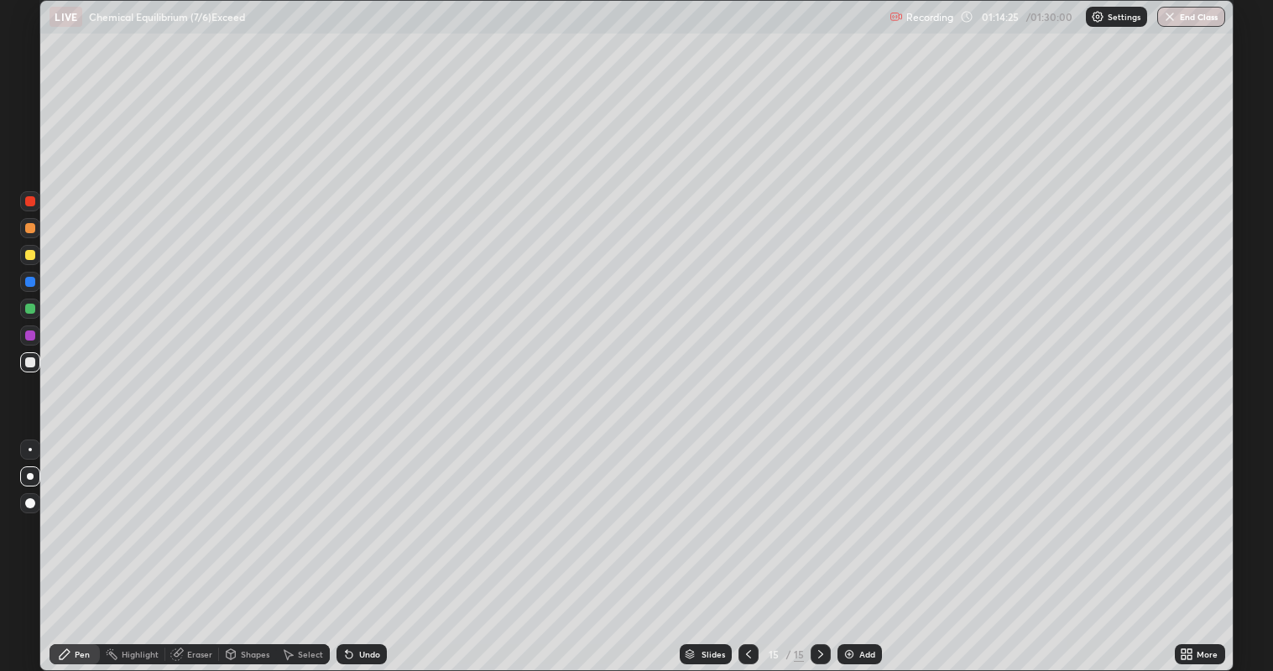
click at [195, 545] on div "Eraser" at bounding box center [192, 655] width 54 height 20
click at [71, 545] on icon at bounding box center [64, 654] width 13 height 13
click at [362, 545] on div "Undo" at bounding box center [362, 655] width 50 height 20
click at [365, 545] on div "Undo" at bounding box center [369, 654] width 21 height 8
click at [374, 545] on div "Undo" at bounding box center [369, 654] width 21 height 8
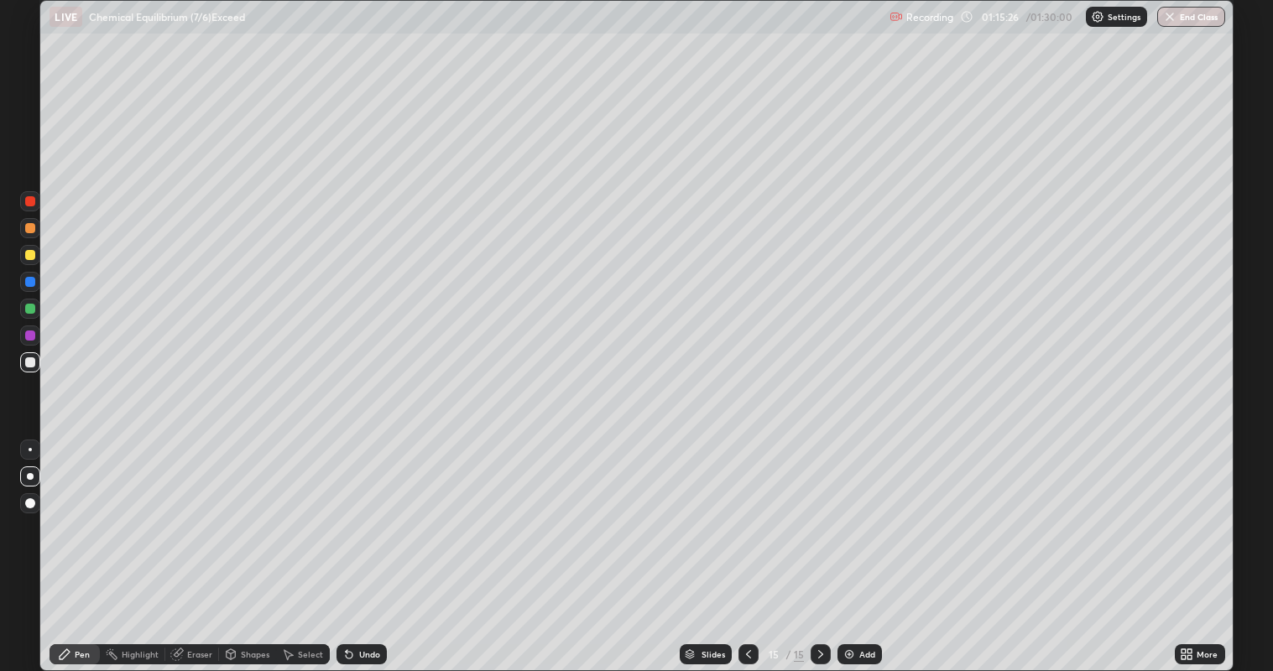
click at [379, 545] on div "Undo" at bounding box center [362, 655] width 50 height 20
click at [383, 545] on div "Undo" at bounding box center [362, 655] width 50 height 20
click at [370, 545] on div "Undo" at bounding box center [369, 654] width 21 height 8
click at [368, 545] on div "Undo" at bounding box center [369, 654] width 21 height 8
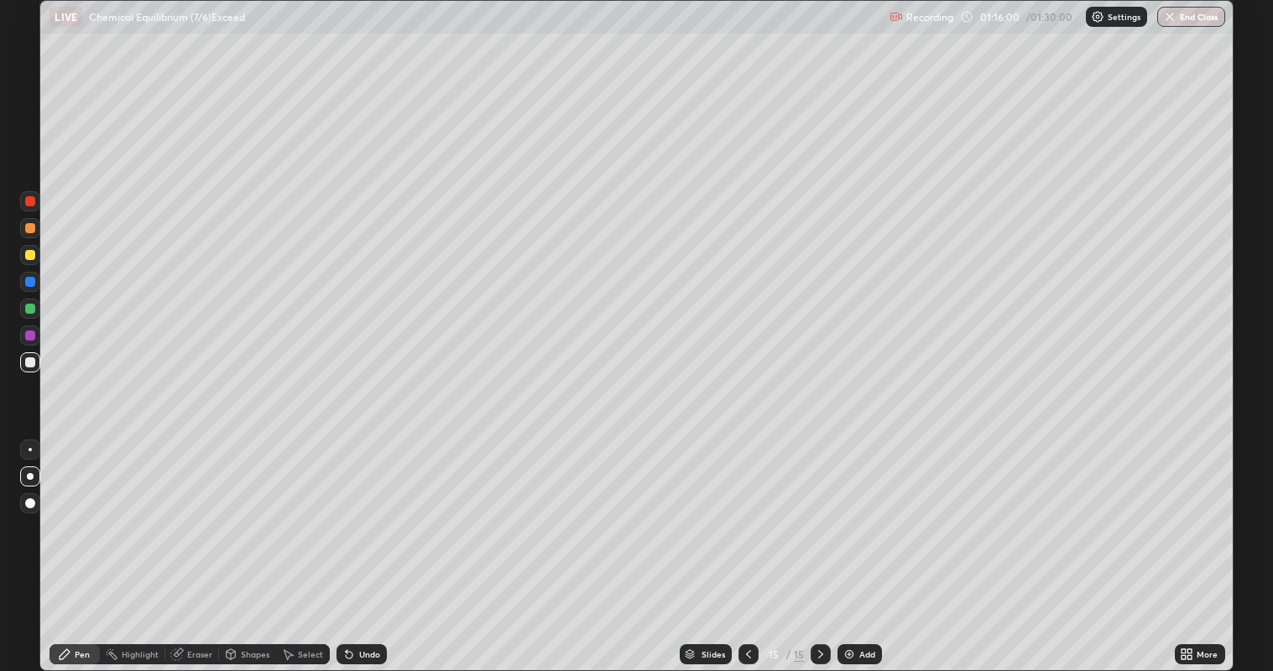
click at [375, 545] on div "Undo" at bounding box center [369, 654] width 21 height 8
click at [209, 545] on div "Eraser" at bounding box center [199, 654] width 25 height 8
click at [77, 545] on div "Pen" at bounding box center [82, 654] width 15 height 8
click at [208, 545] on div "Eraser" at bounding box center [192, 655] width 54 height 20
click at [63, 545] on icon at bounding box center [64, 654] width 13 height 13
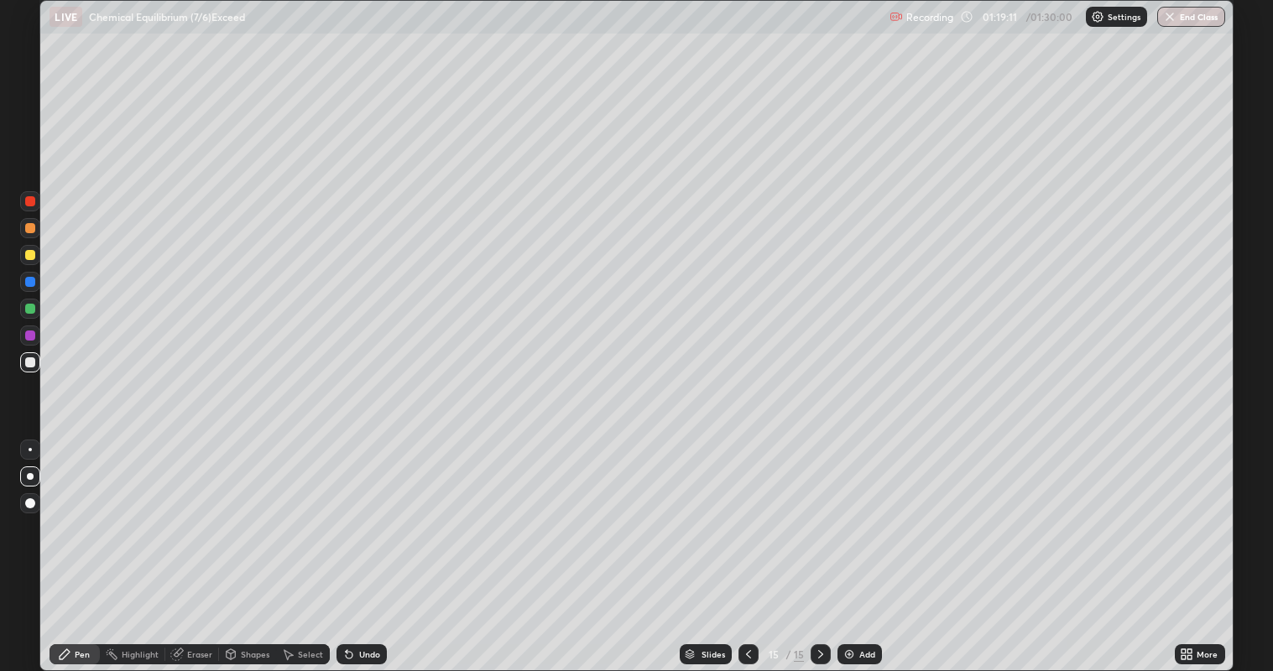
click at [865, 545] on div "Add" at bounding box center [867, 654] width 16 height 8
click at [1196, 13] on button "End Class" at bounding box center [1192, 17] width 66 height 20
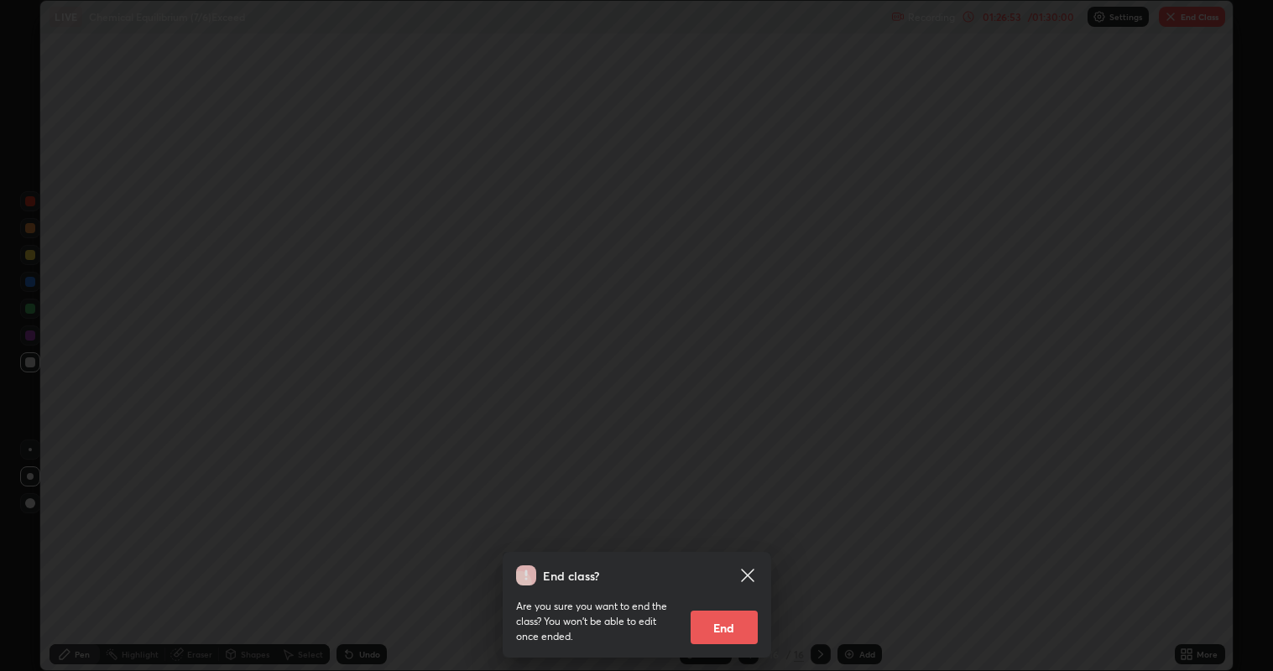
click at [727, 545] on button "End" at bounding box center [724, 628] width 67 height 34
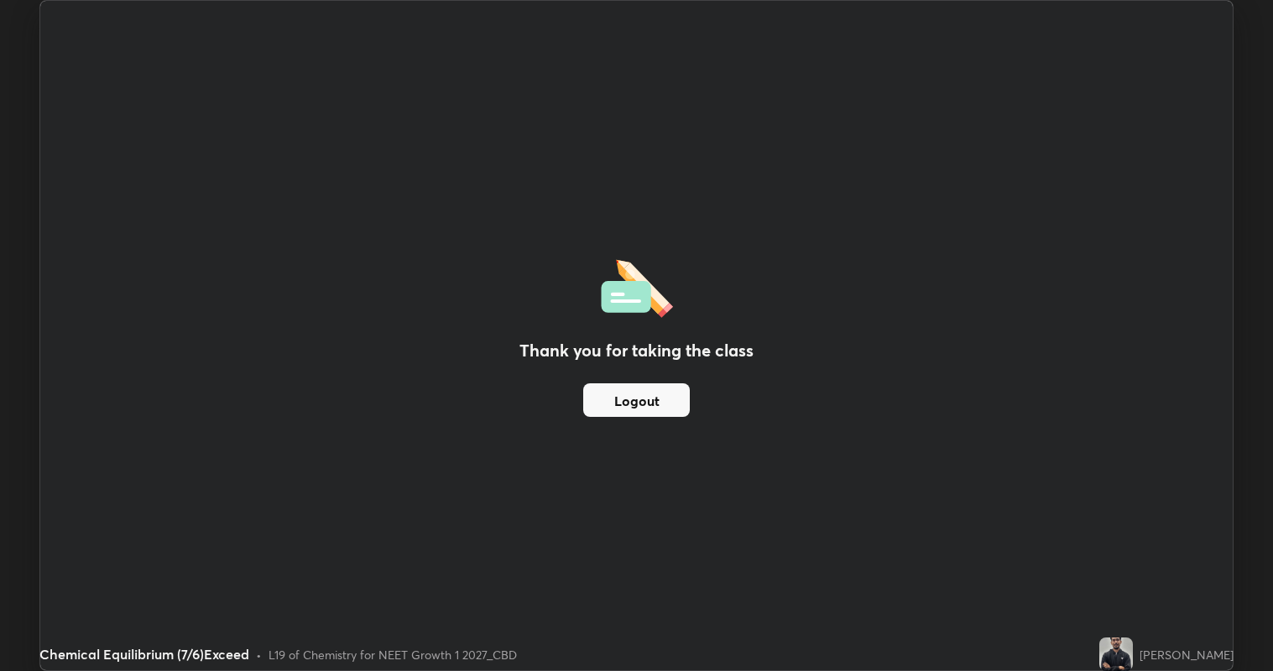
click at [635, 391] on button "Logout" at bounding box center [636, 401] width 107 height 34
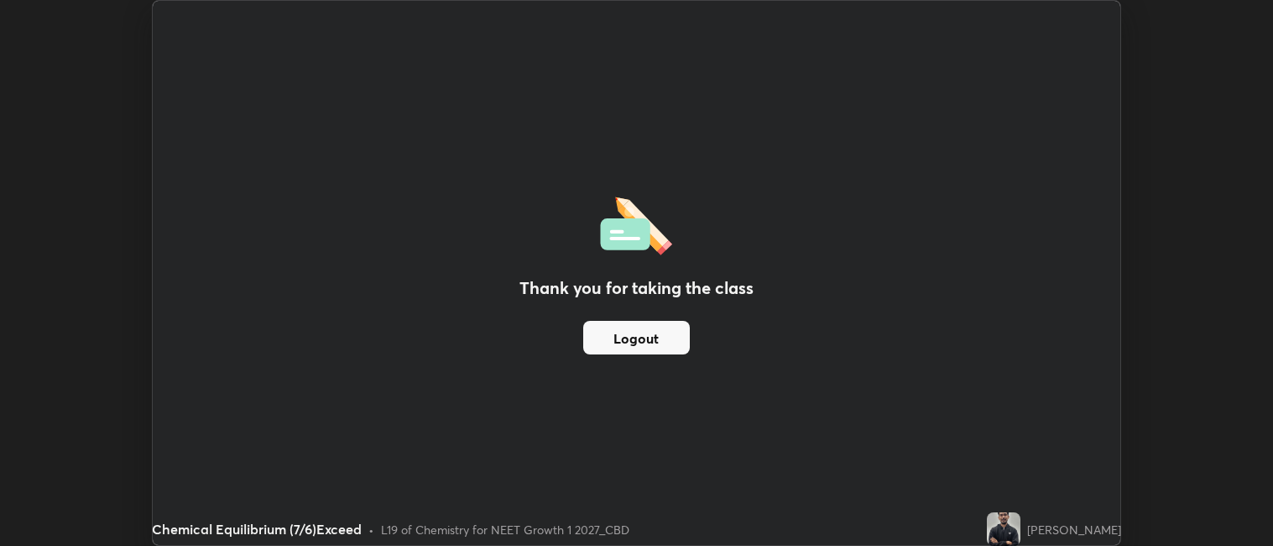
scroll to position [83390, 82661]
